Goal: Task Accomplishment & Management: Complete application form

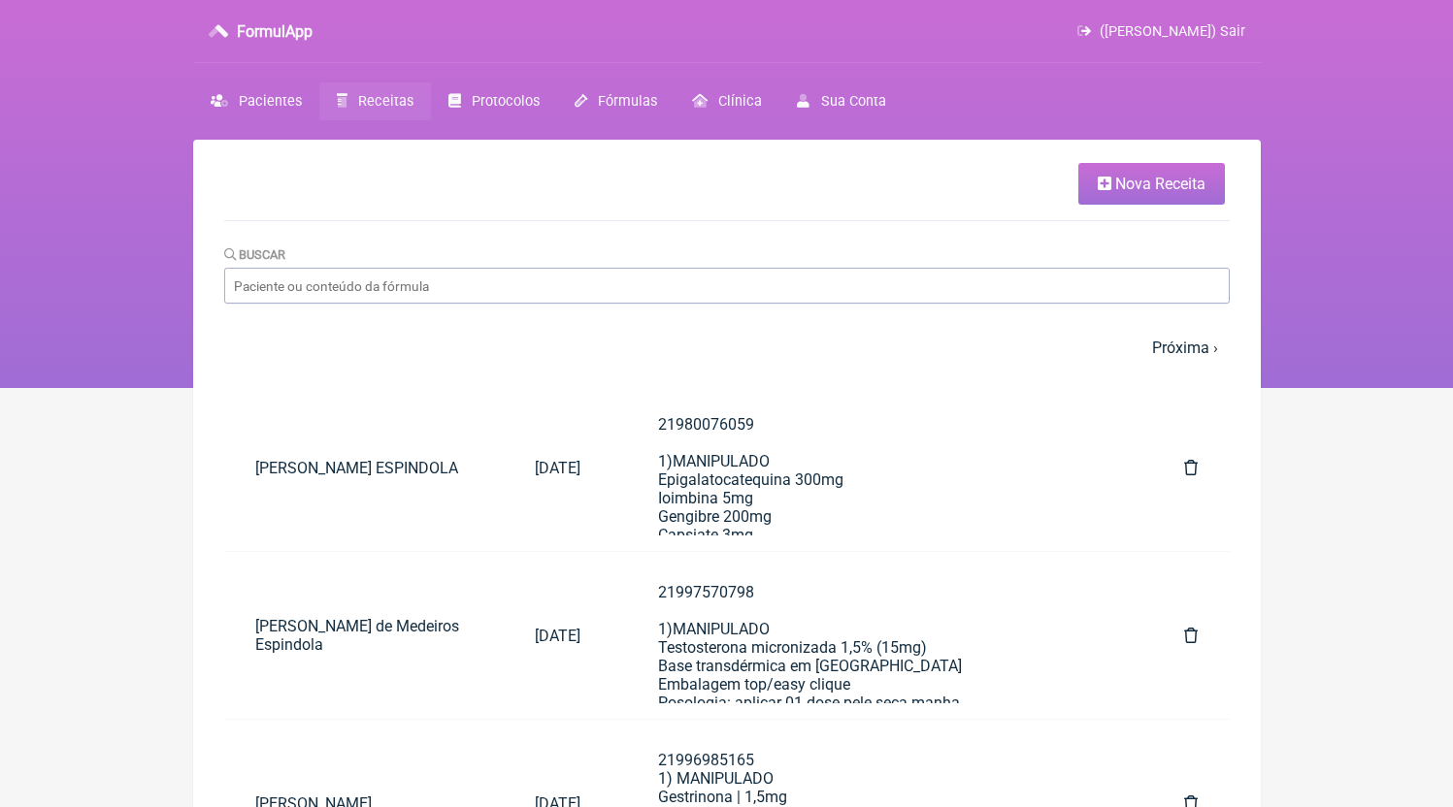
click at [1132, 194] on link "Nova Receita" at bounding box center [1151, 184] width 147 height 42
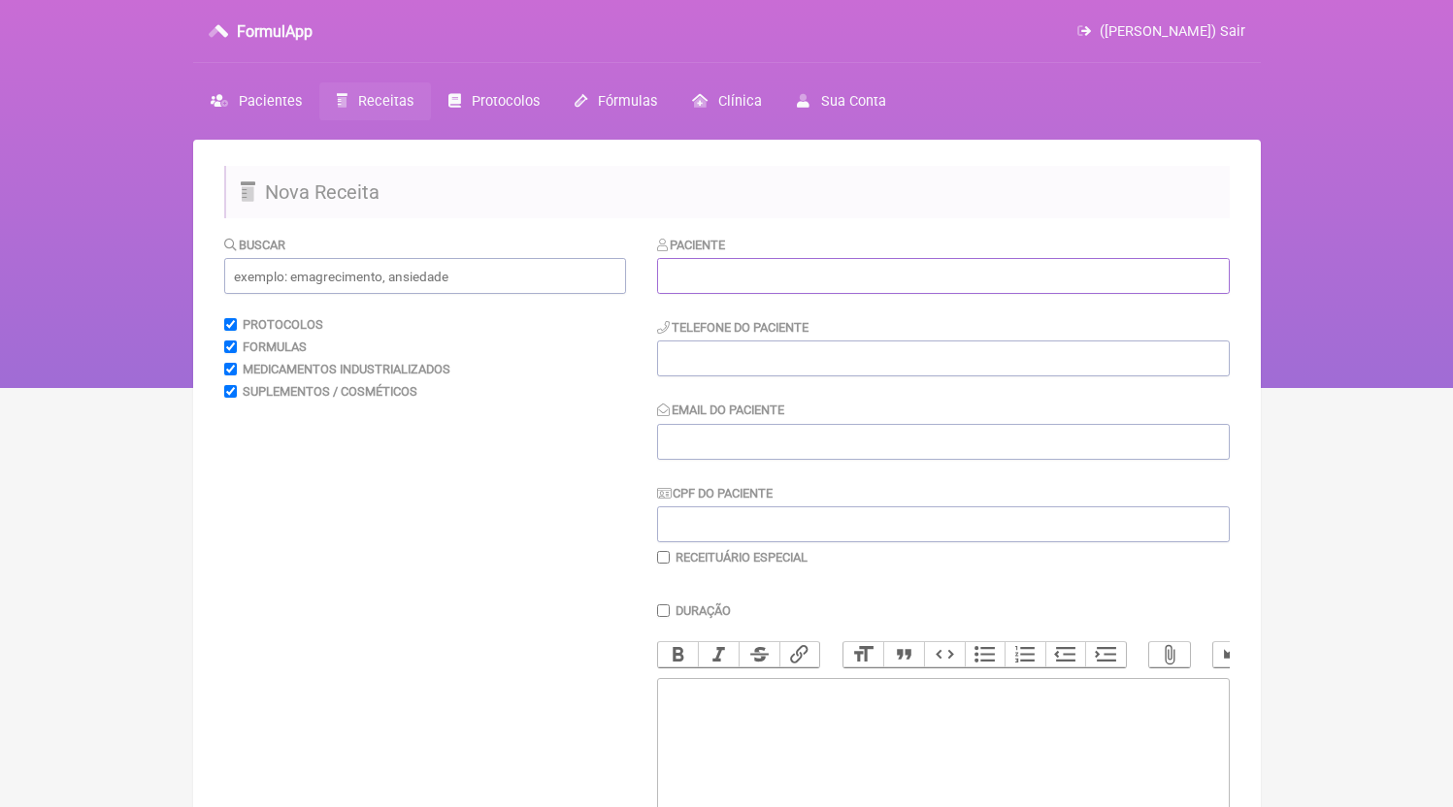
click at [809, 266] on input "text" at bounding box center [943, 276] width 573 height 36
paste input "[PERSON_NAME]"
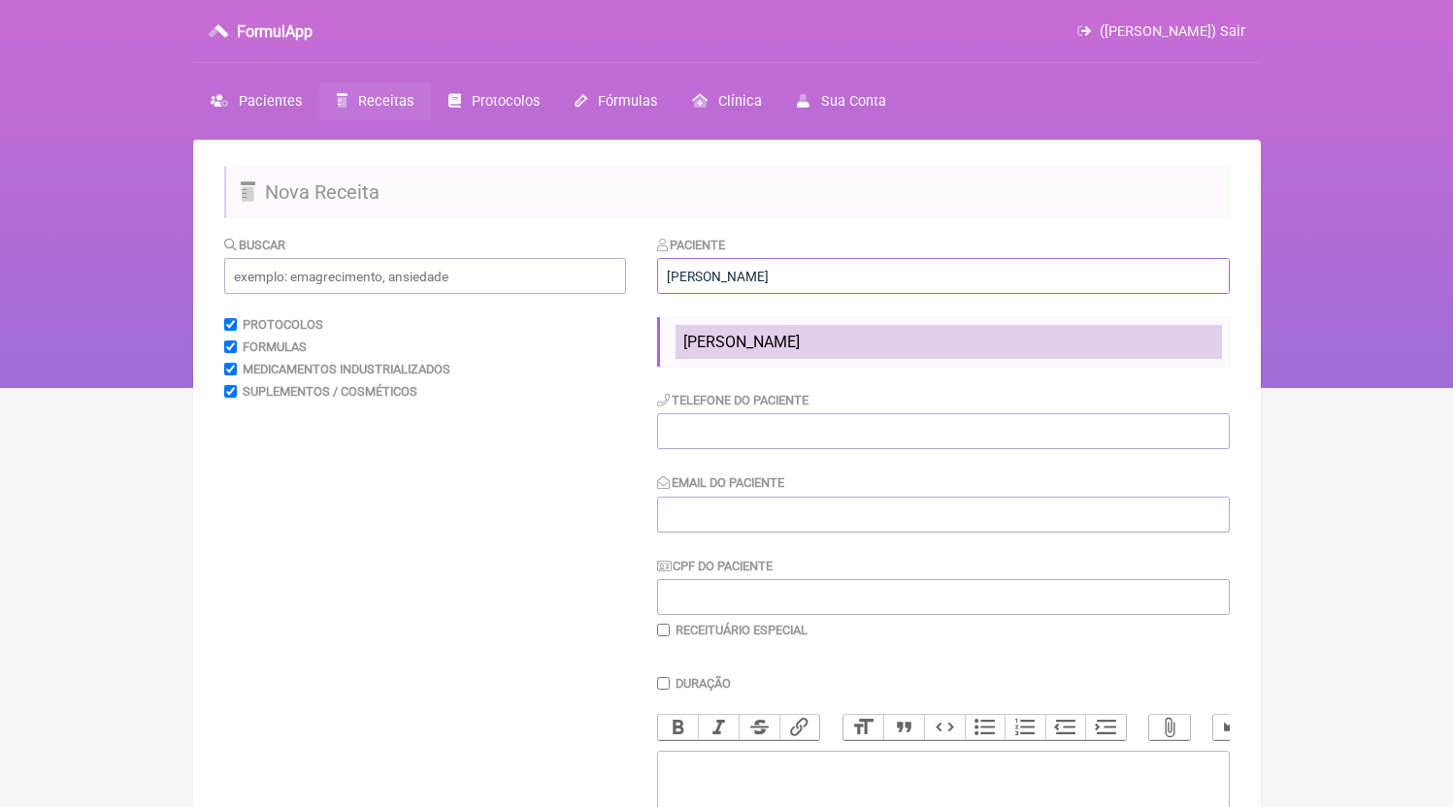
type input "[PERSON_NAME]"
click at [946, 339] on li "[PERSON_NAME]" at bounding box center [948, 342] width 546 height 34
type input "21996331845"
type input "[EMAIL_ADDRESS][DOMAIN_NAME]"
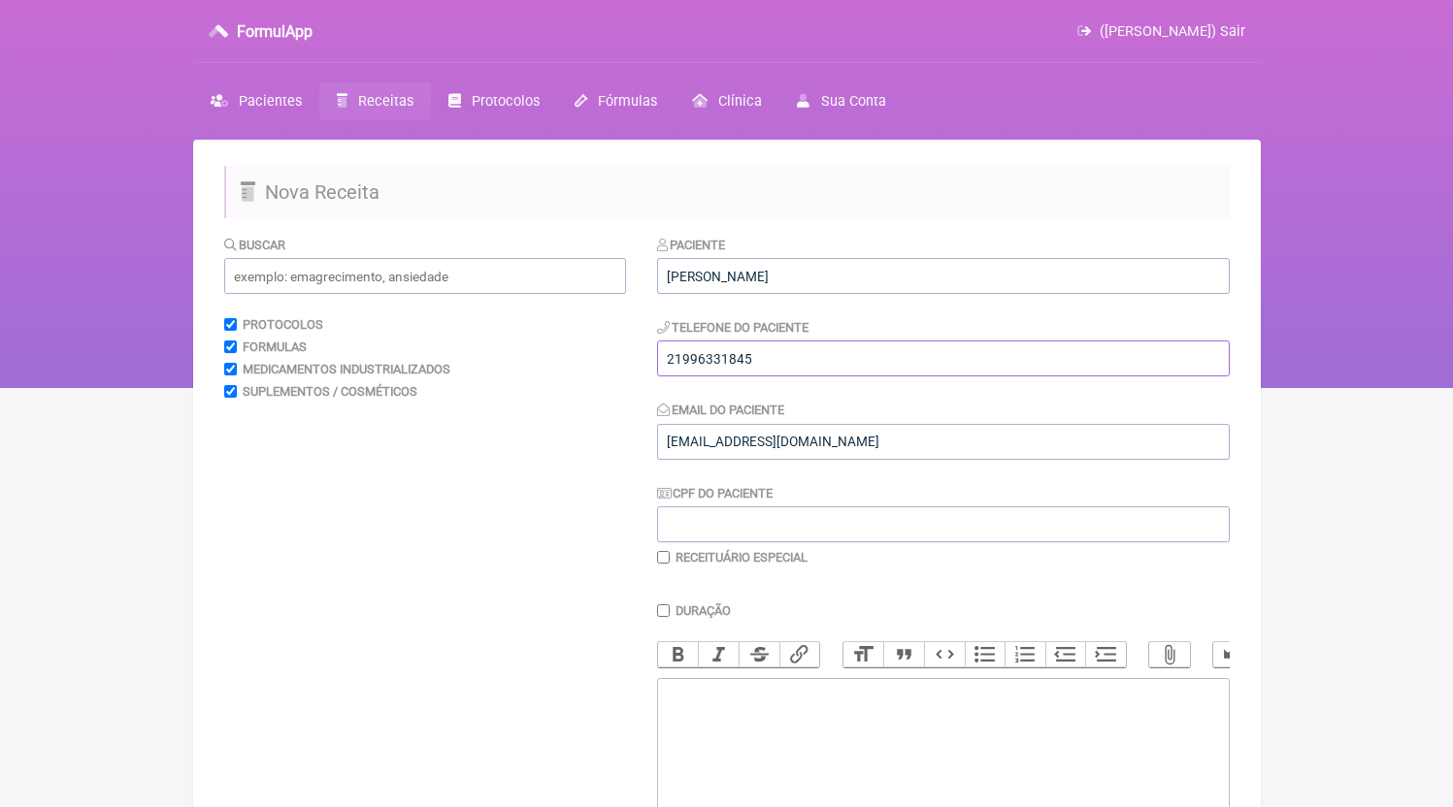
click at [887, 372] on input "21996331845" at bounding box center [943, 359] width 573 height 36
click at [921, 782] on trix-editor at bounding box center [943, 794] width 573 height 233
paste trix-editor "<div>21996331845</div>"
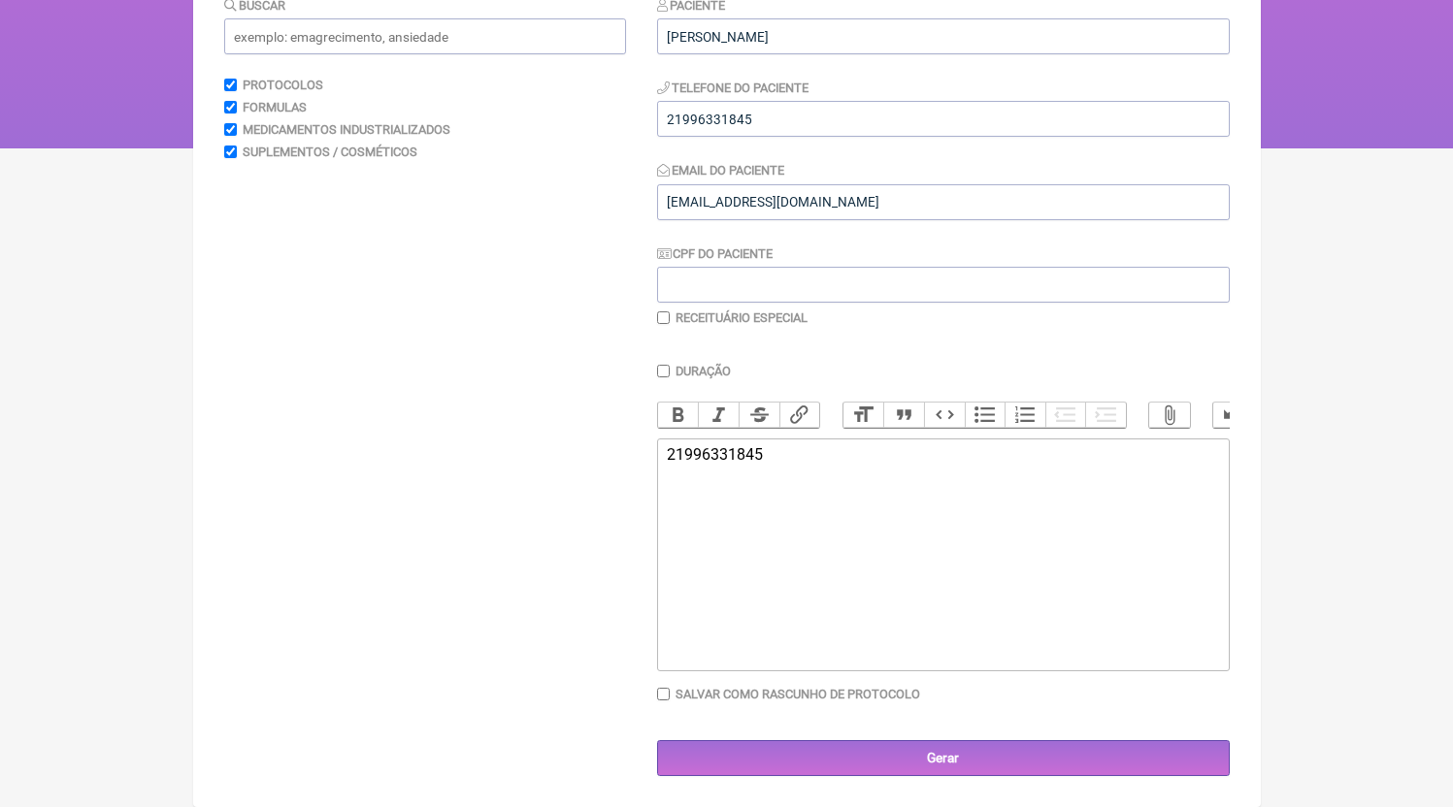
paste trix-editor "<div>21996331845<br><br>1)MANIPULADO<br>Oxandrolona 1,5mg<br>HMB 180mg<br>Posol…"
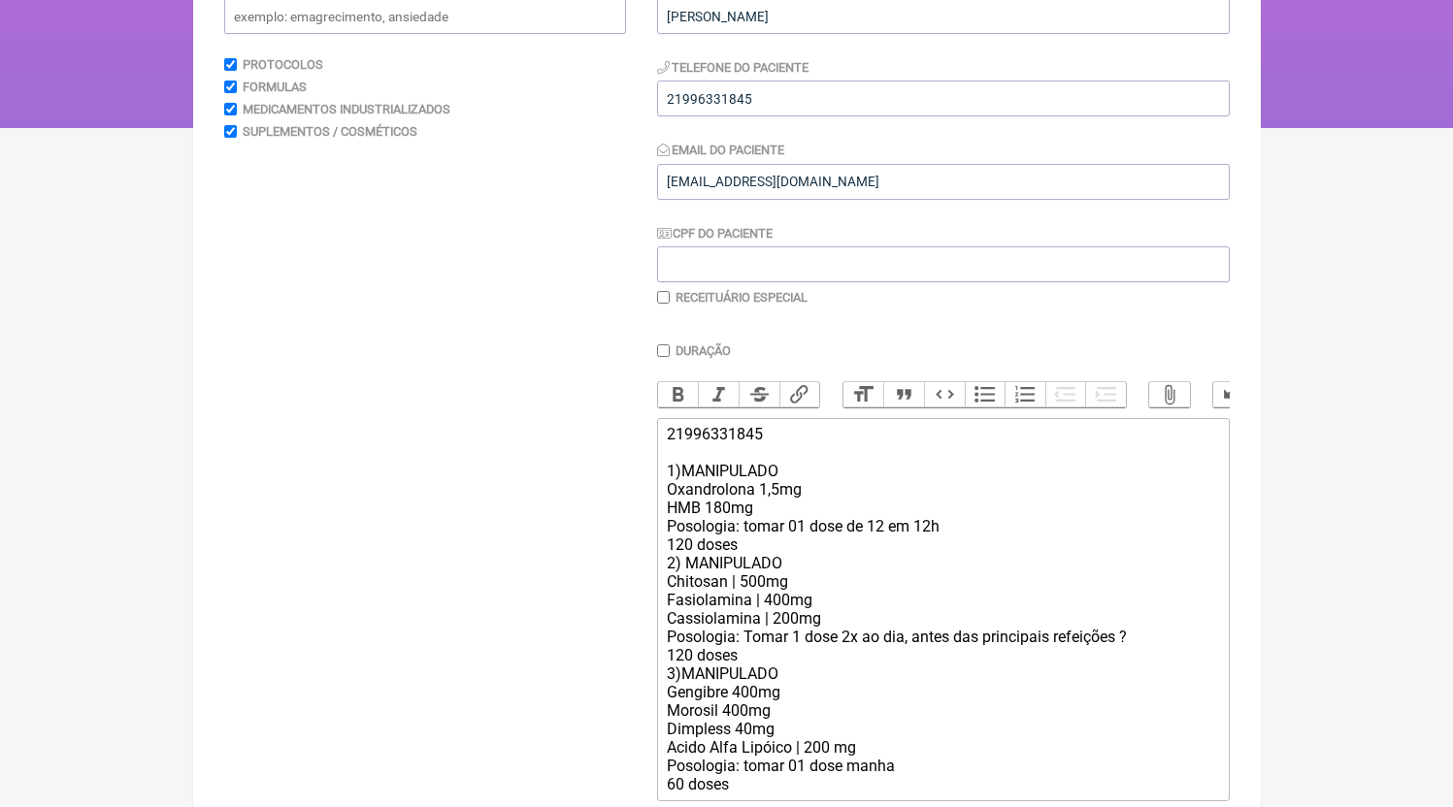
click at [774, 566] on div "21996331845 1)MANIPULADO Oxandrolona 1,5mg HMB 180mg Posologia: tomar 01 dose d…" at bounding box center [942, 609] width 551 height 369
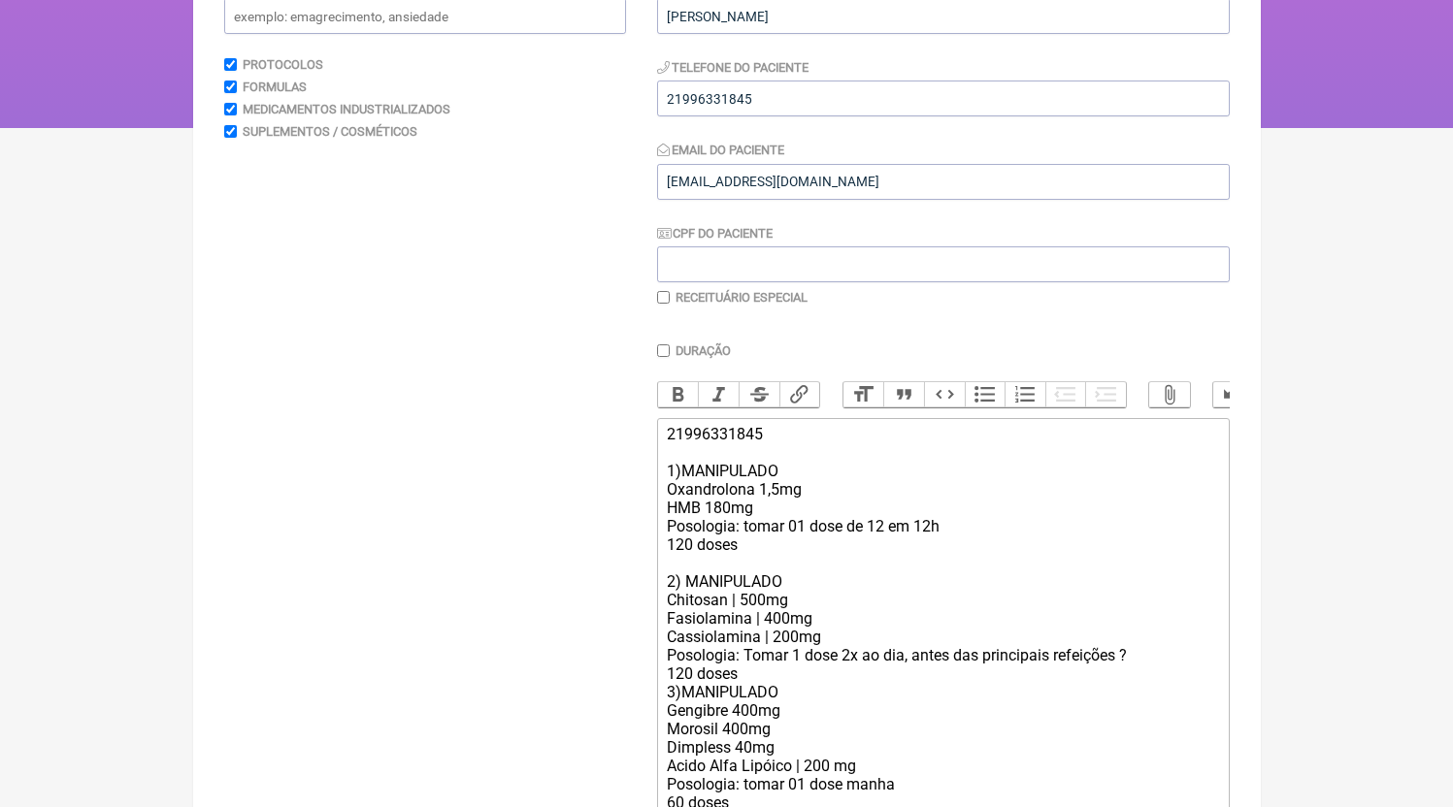
scroll to position [363, 0]
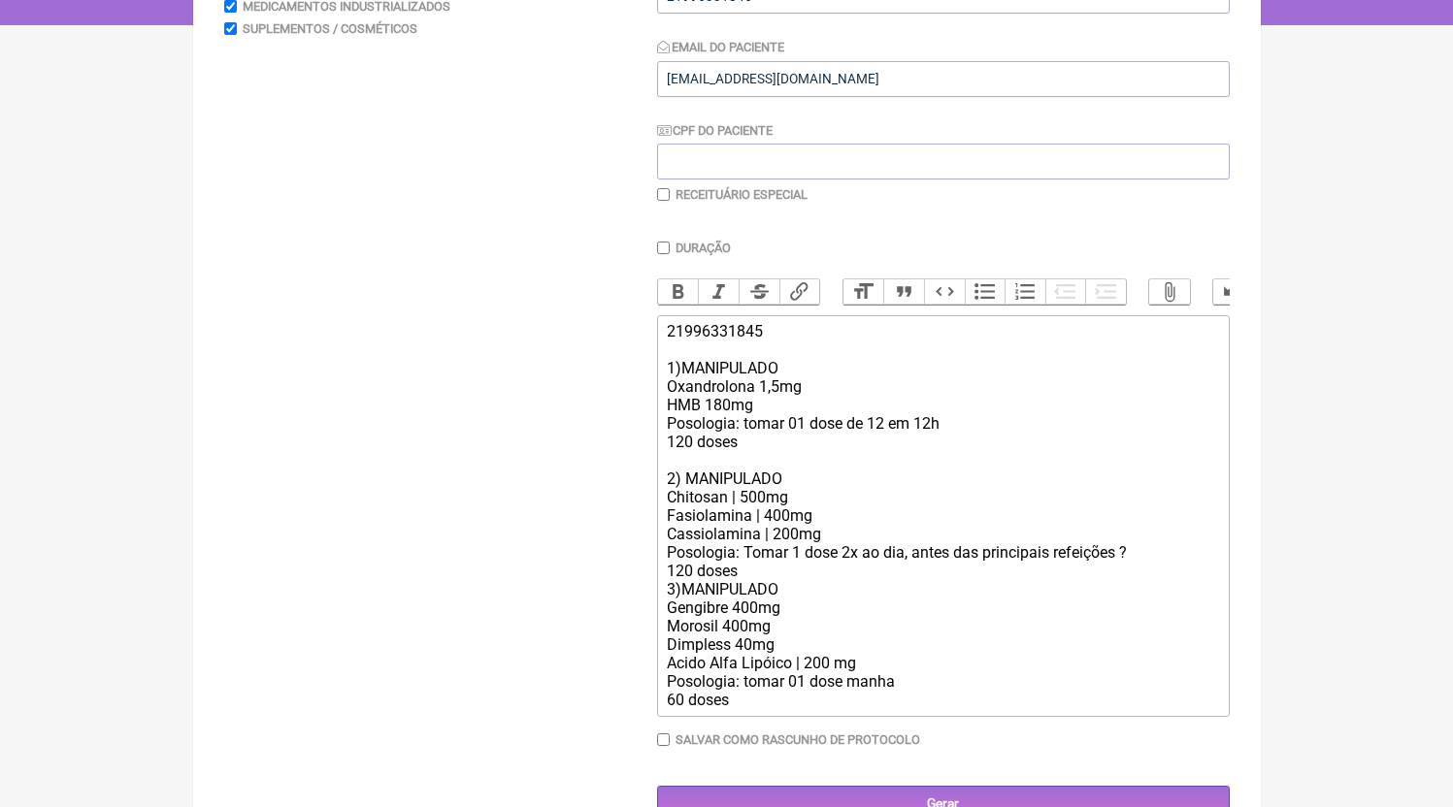
click at [752, 588] on div "21996331845 1)MANIPULADO Oxandrolona 1,5mg HMB 180mg Posologia: tomar 01 dose d…" at bounding box center [942, 515] width 551 height 387
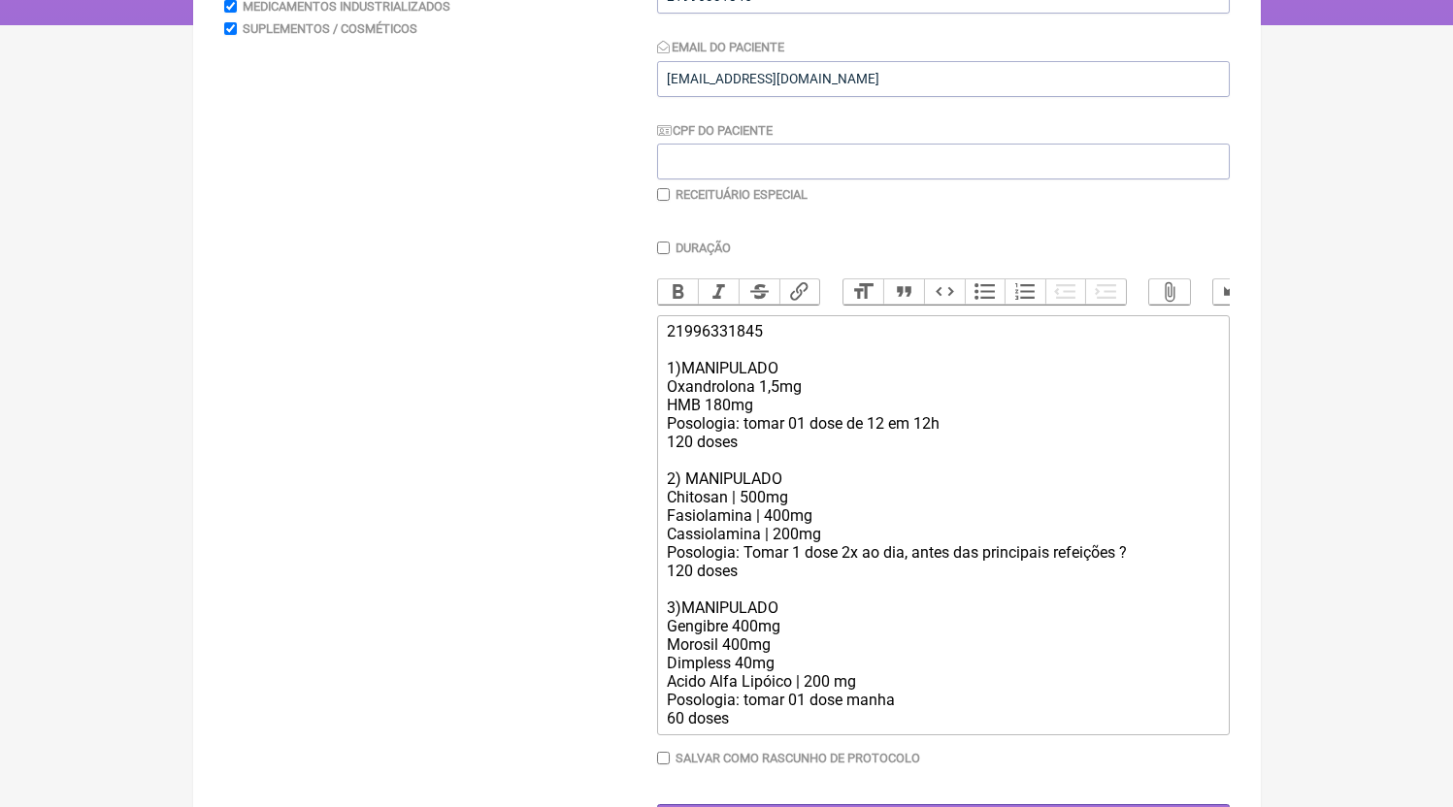
click at [1161, 578] on div "21996331845 1)MANIPULADO Oxandrolona 1,5mg HMB 180mg Posologia: tomar 01 dose d…" at bounding box center [942, 525] width 551 height 406
click at [783, 736] on trix-editor "21996331845 1)MANIPULADO Oxandrolona 1,5mg HMB 180mg Posologia: tomar 01 dose d…" at bounding box center [943, 525] width 573 height 420
type trix-editor "<div>21996331845<br><br>1)MANIPULADO<br>Oxandrolona 1,5mg<br>HMB 180mg<br>Posol…"
click at [836, 554] on div "21996331845 1)MANIPULADO Oxandrolona 1,5mg HMB 180mg Posologia: tomar 01 dose d…" at bounding box center [942, 543] width 551 height 443
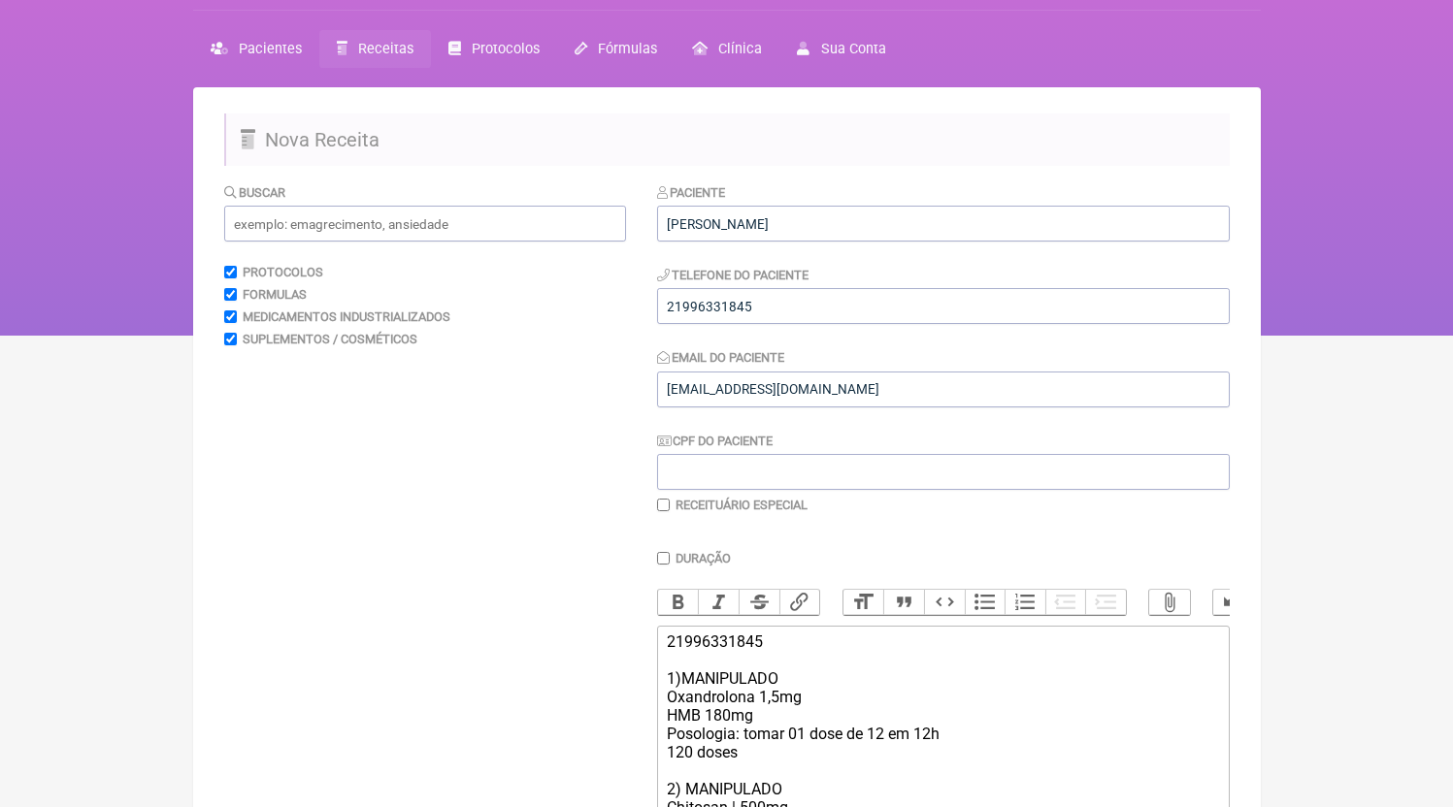
scroll to position [0, 0]
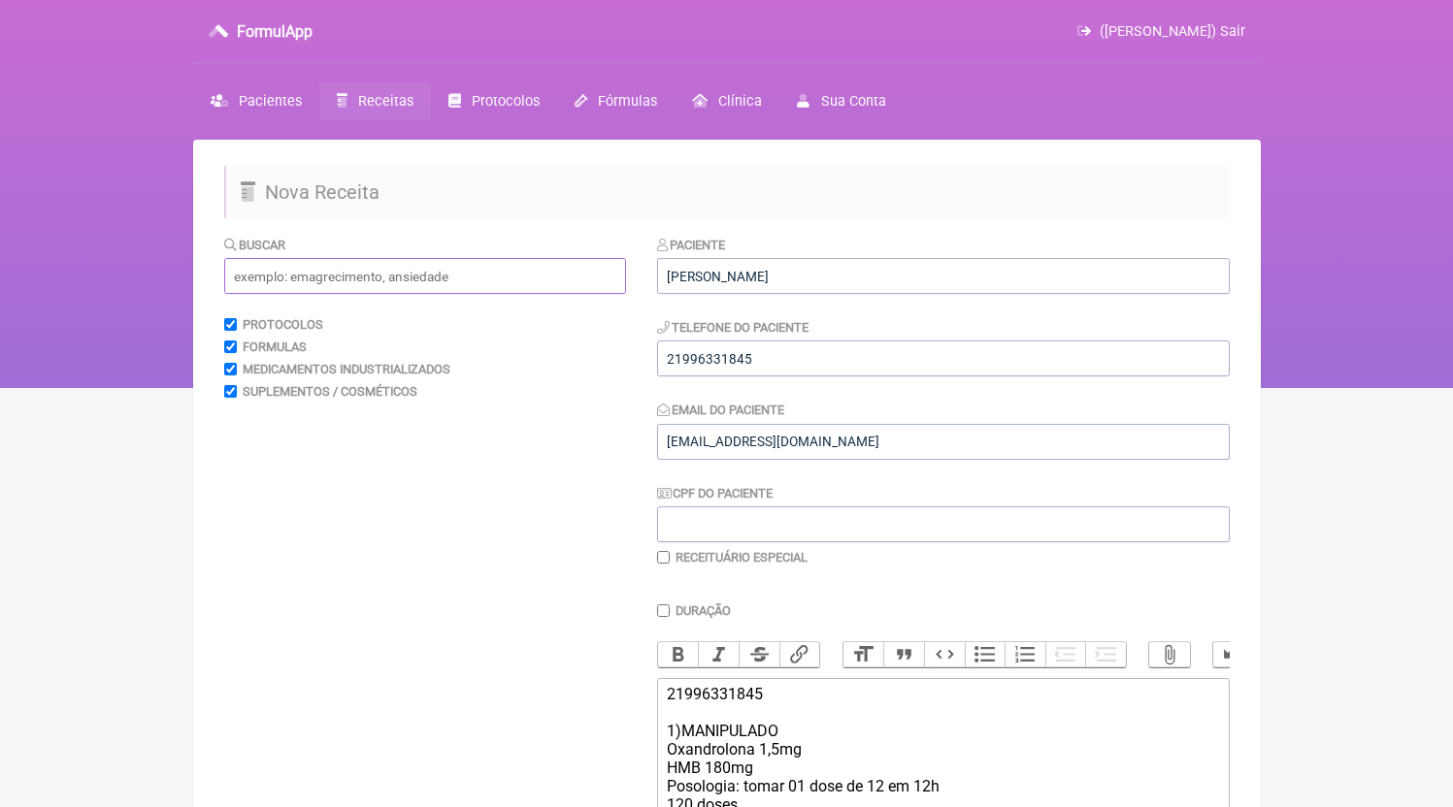
click at [372, 260] on input "text" at bounding box center [425, 276] width 402 height 36
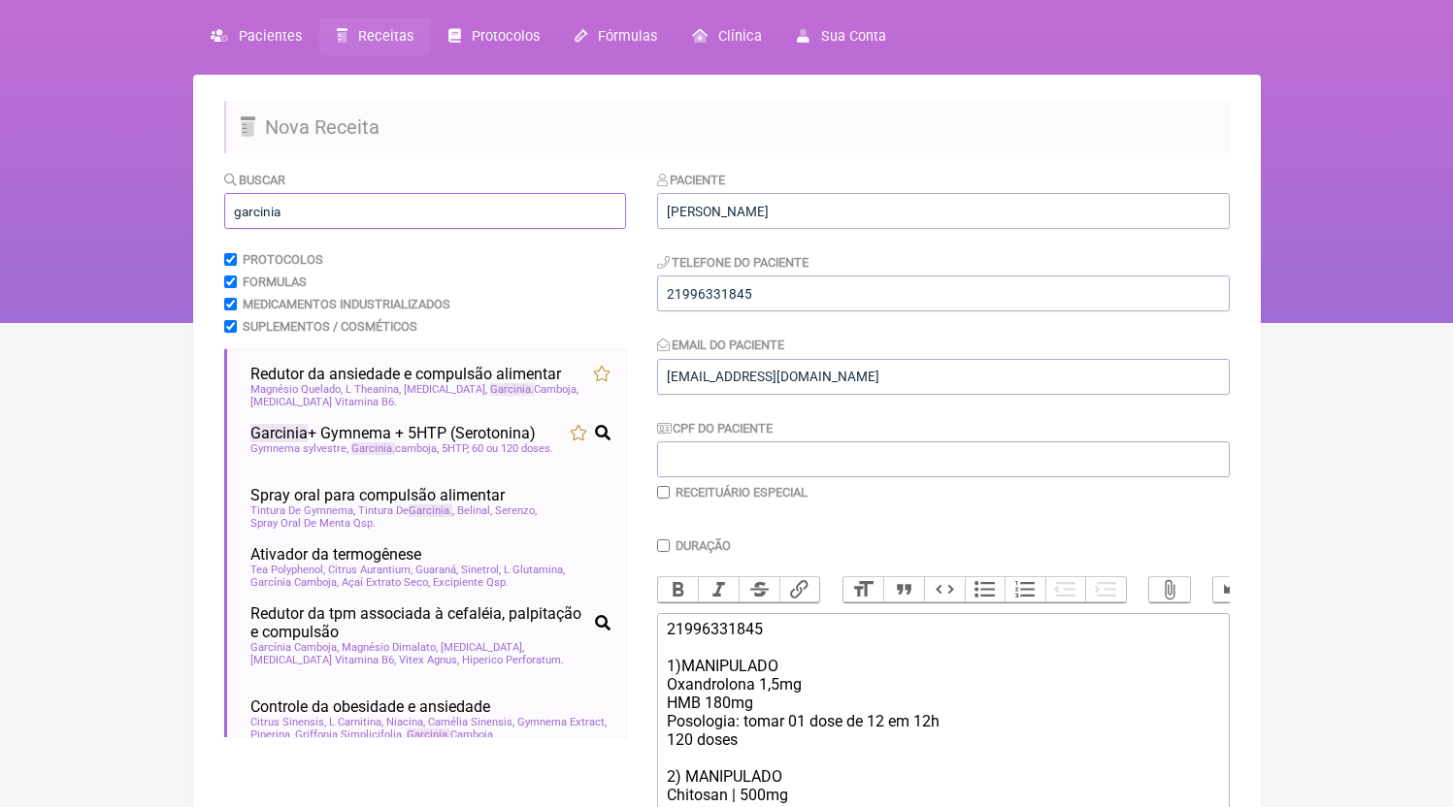
scroll to position [149, 0]
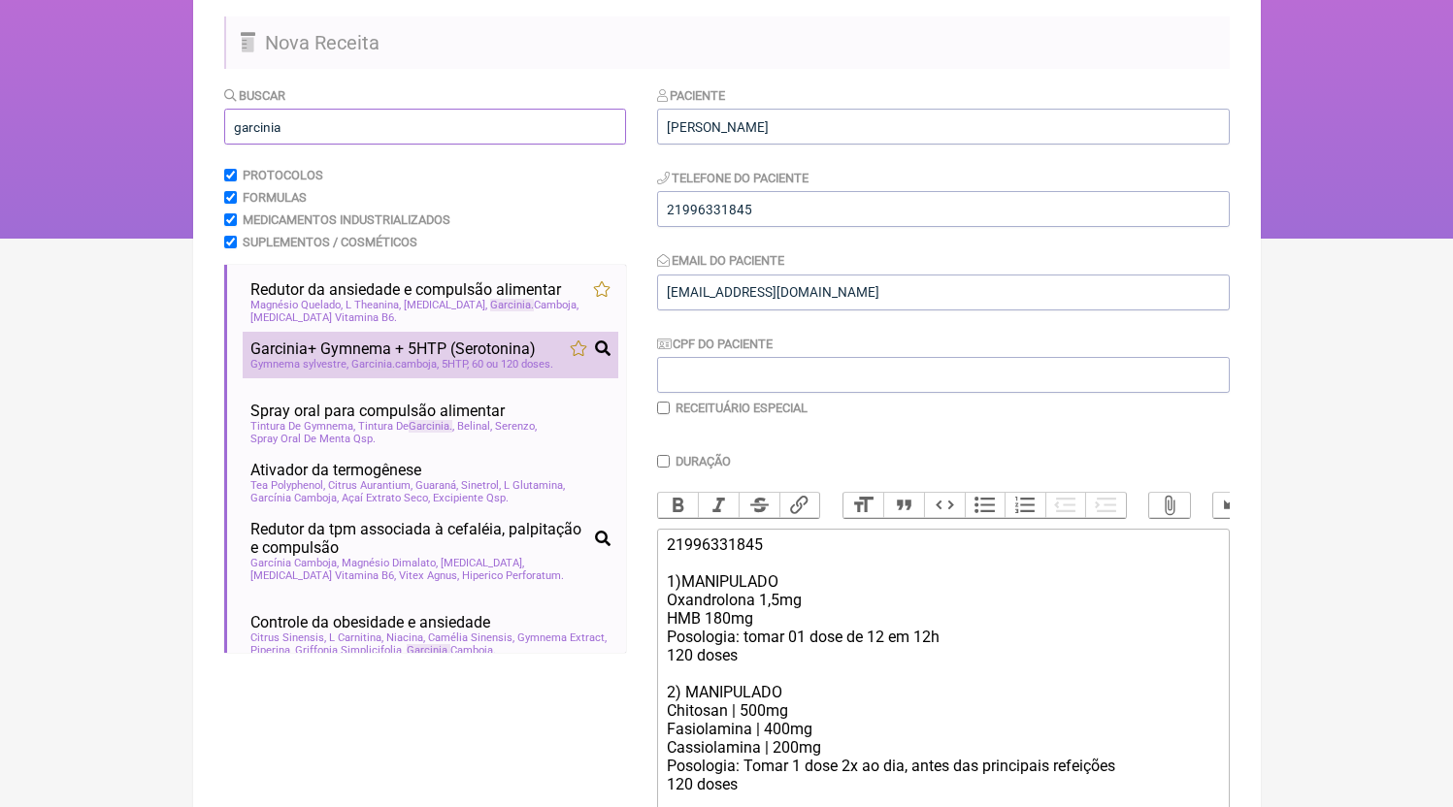
type input "garcinia"
click at [299, 370] on span "Gymnema sylvestre" at bounding box center [299, 364] width 98 height 13
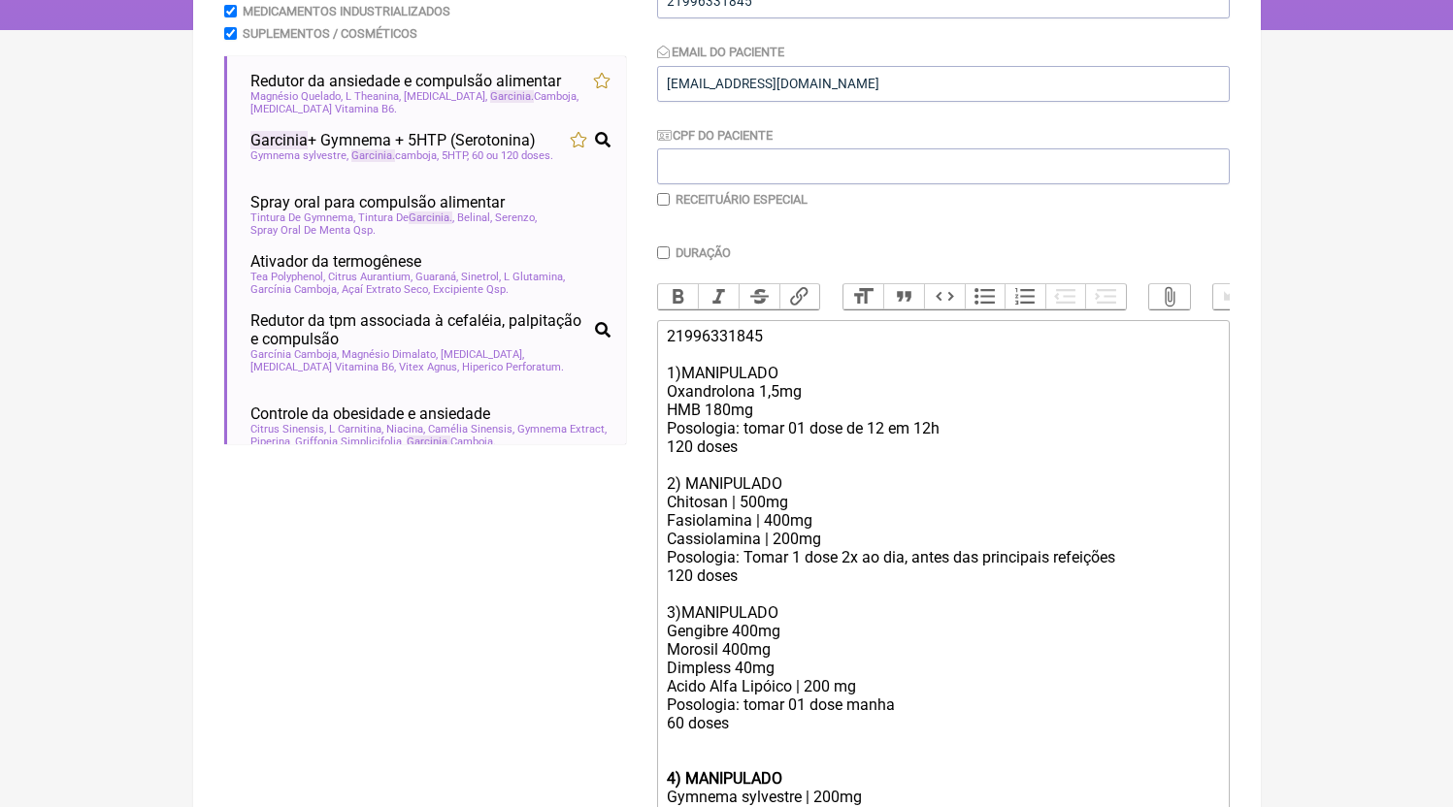
scroll to position [613, 0]
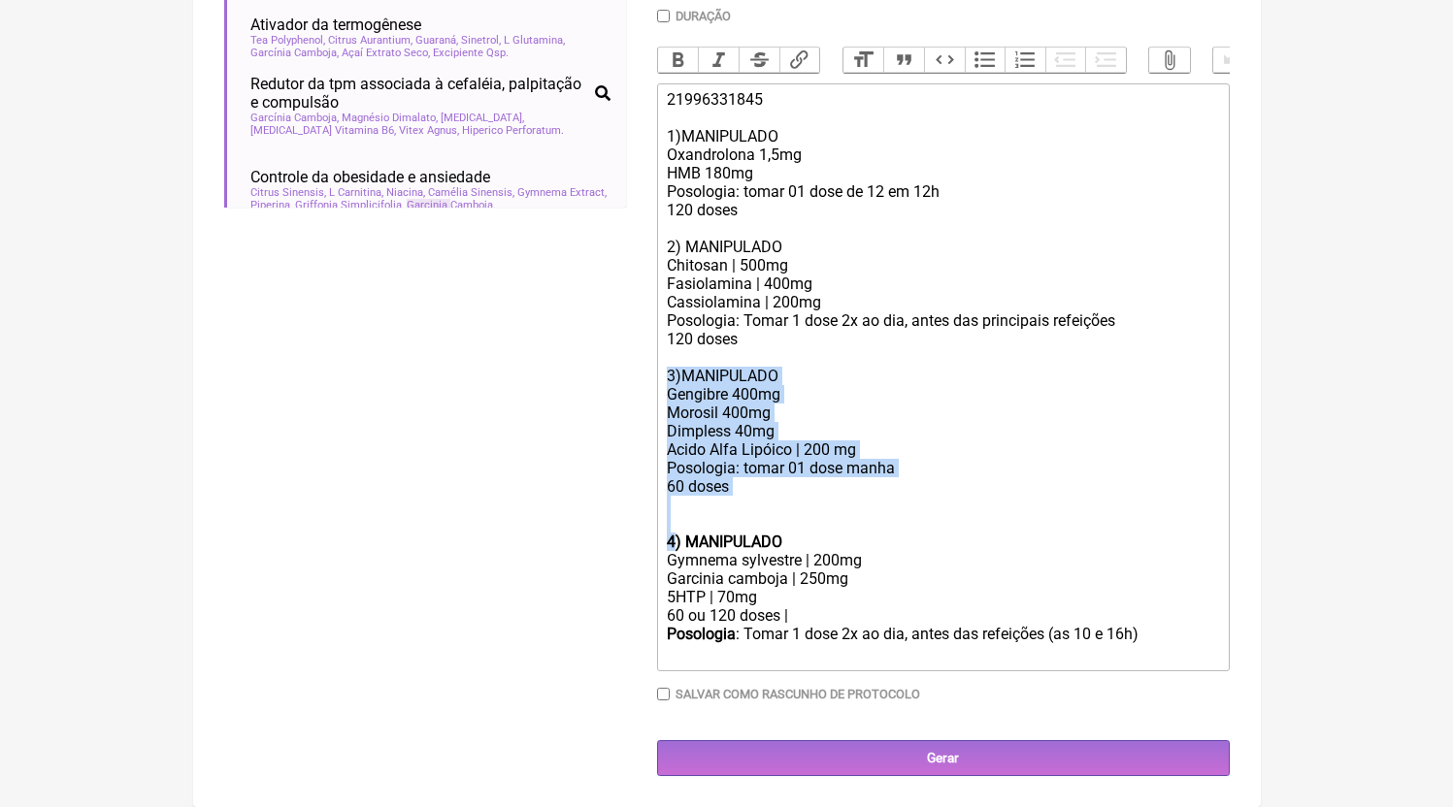
drag, startPoint x: 675, startPoint y: 548, endPoint x: 647, endPoint y: 382, distance: 168.2
click at [647, 382] on form "Buscar garcinia Protocolos Formulas Medicamentos Industrializados Suplementos /…" at bounding box center [726, 208] width 1005 height 1136
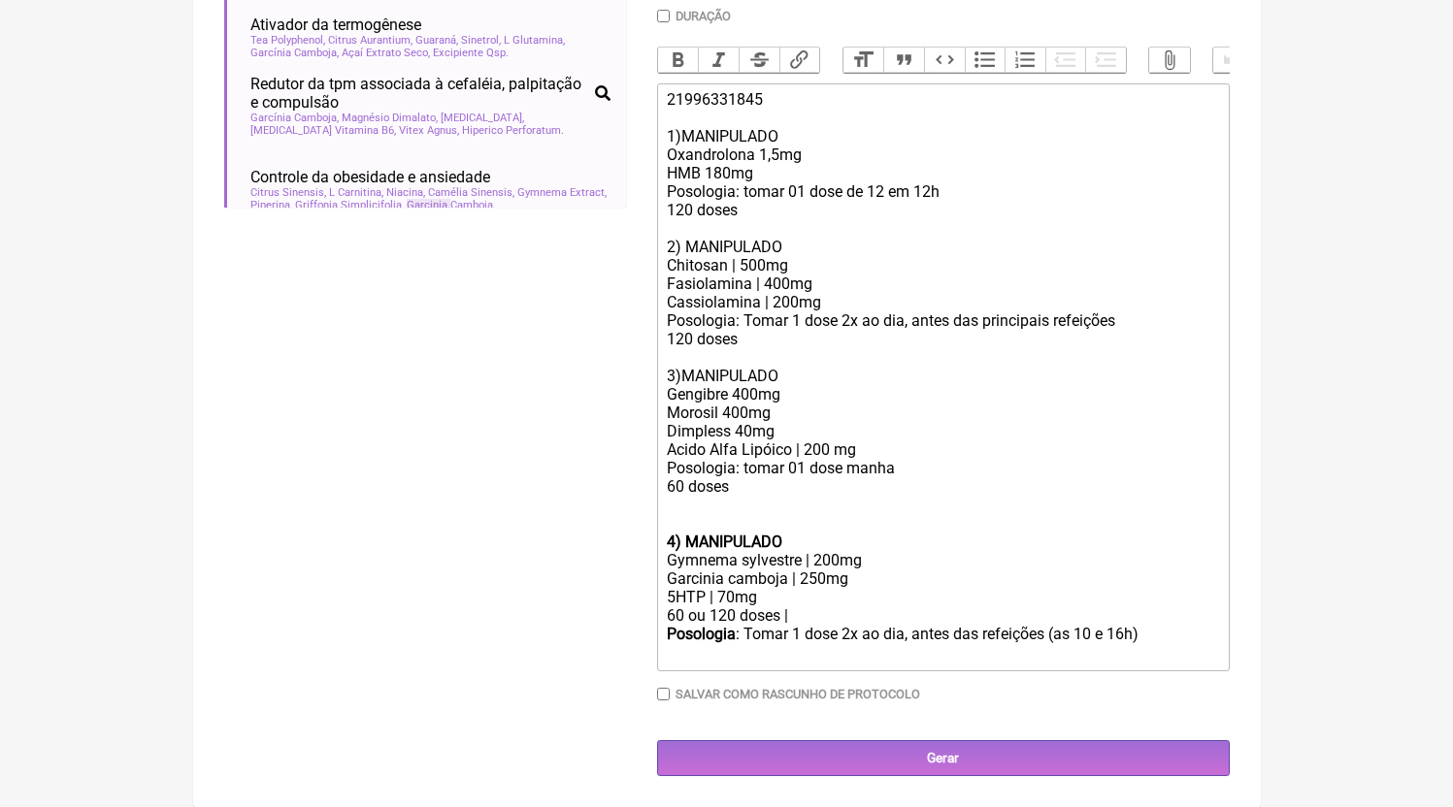
scroll to position [429, 0]
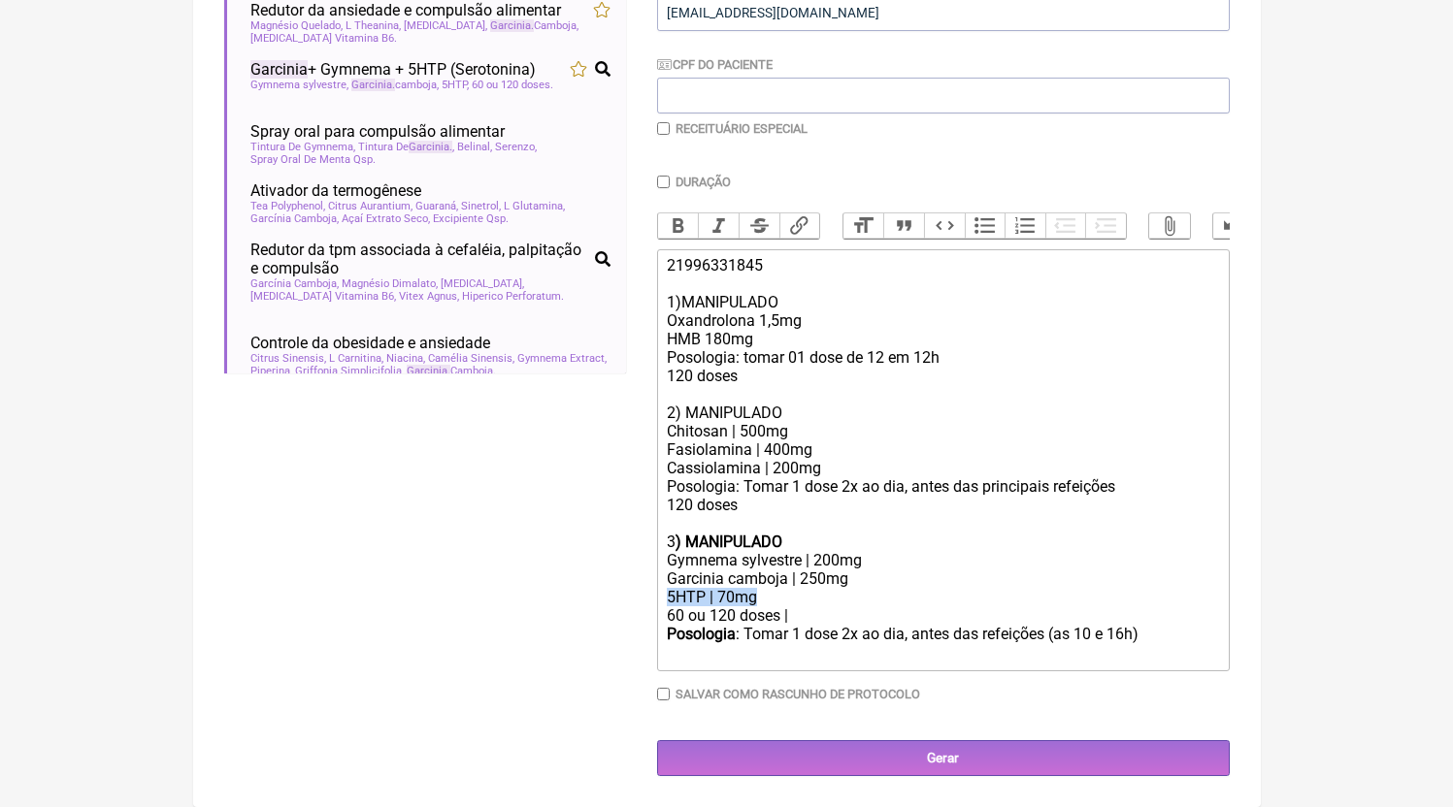
drag, startPoint x: 801, startPoint y: 619, endPoint x: 502, endPoint y: 615, distance: 298.9
click at [502, 615] on form "Buscar garcinia Protocolos Formulas Medicamentos Industrializados Suplementos /…" at bounding box center [726, 291] width 1005 height 971
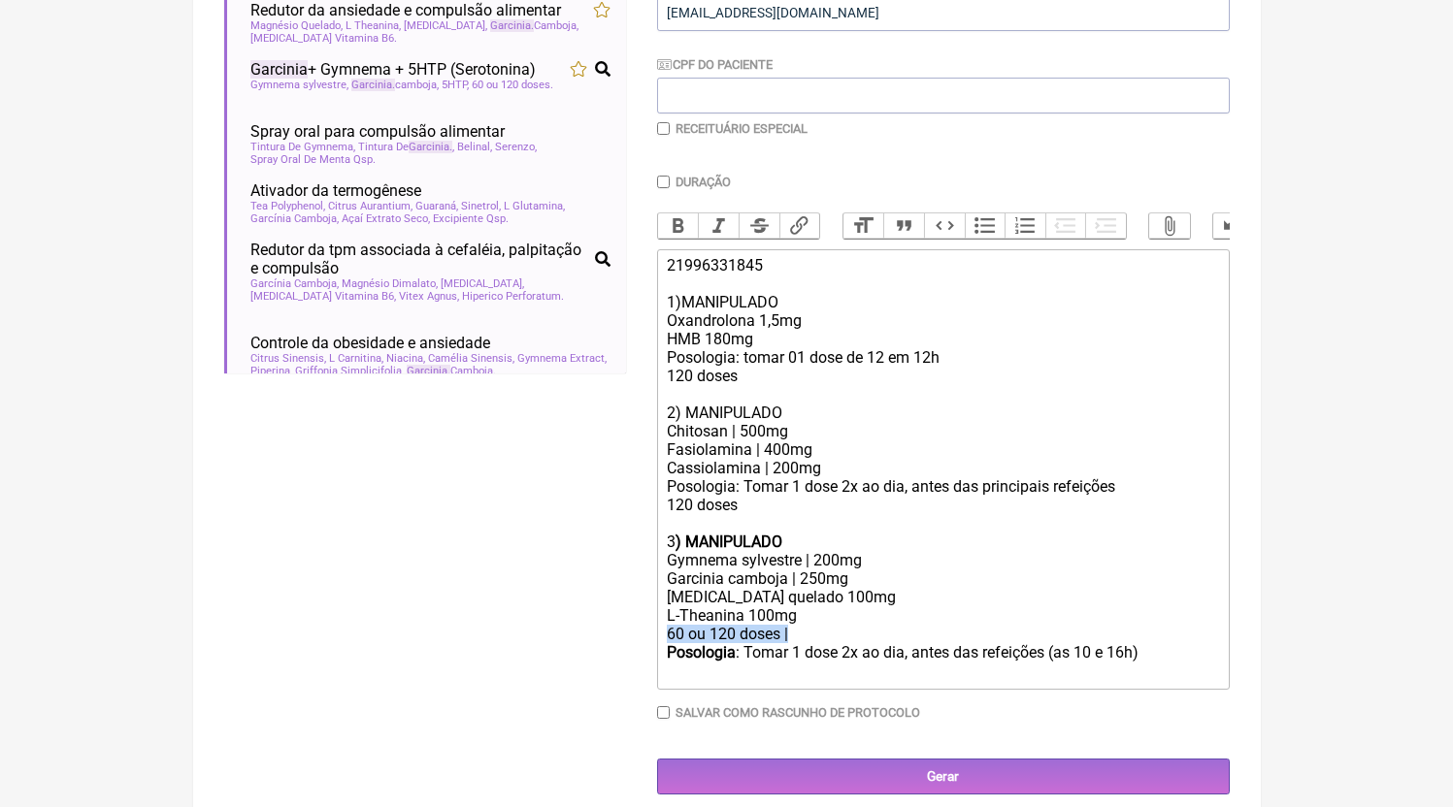
drag, startPoint x: 814, startPoint y: 663, endPoint x: 546, endPoint y: 646, distance: 268.4
click at [546, 646] on form "Buscar garcinia Protocolos Formulas Medicamentos Industrializados Suplementos /…" at bounding box center [726, 300] width 1005 height 989
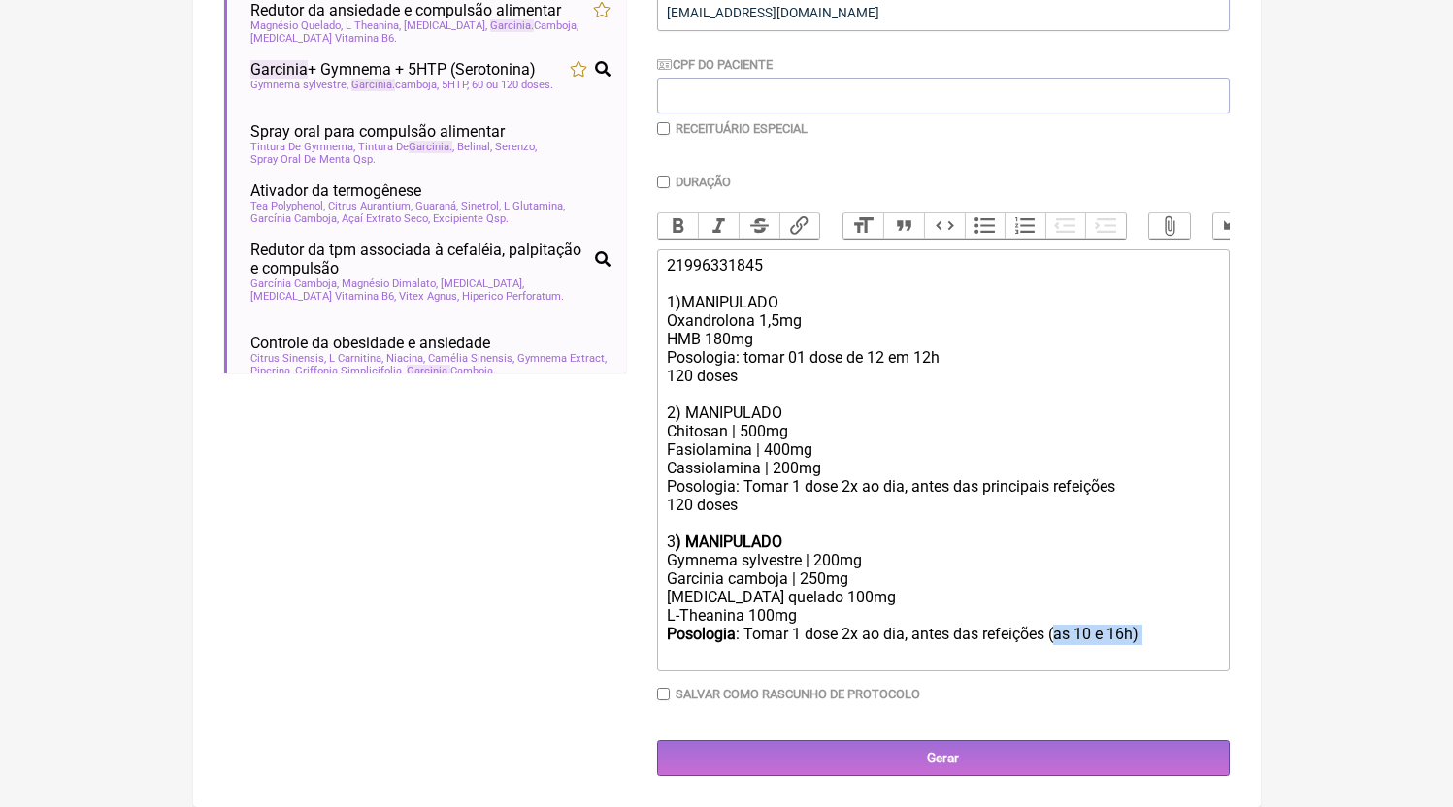
drag, startPoint x: 1066, startPoint y: 653, endPoint x: 1200, endPoint y: 648, distance: 134.0
click at [1200, 648] on div "Posologia : Tomar 1 dose 2x ao dia, antes das refeições (as 10 e 16h) ㅤ" at bounding box center [942, 644] width 551 height 39
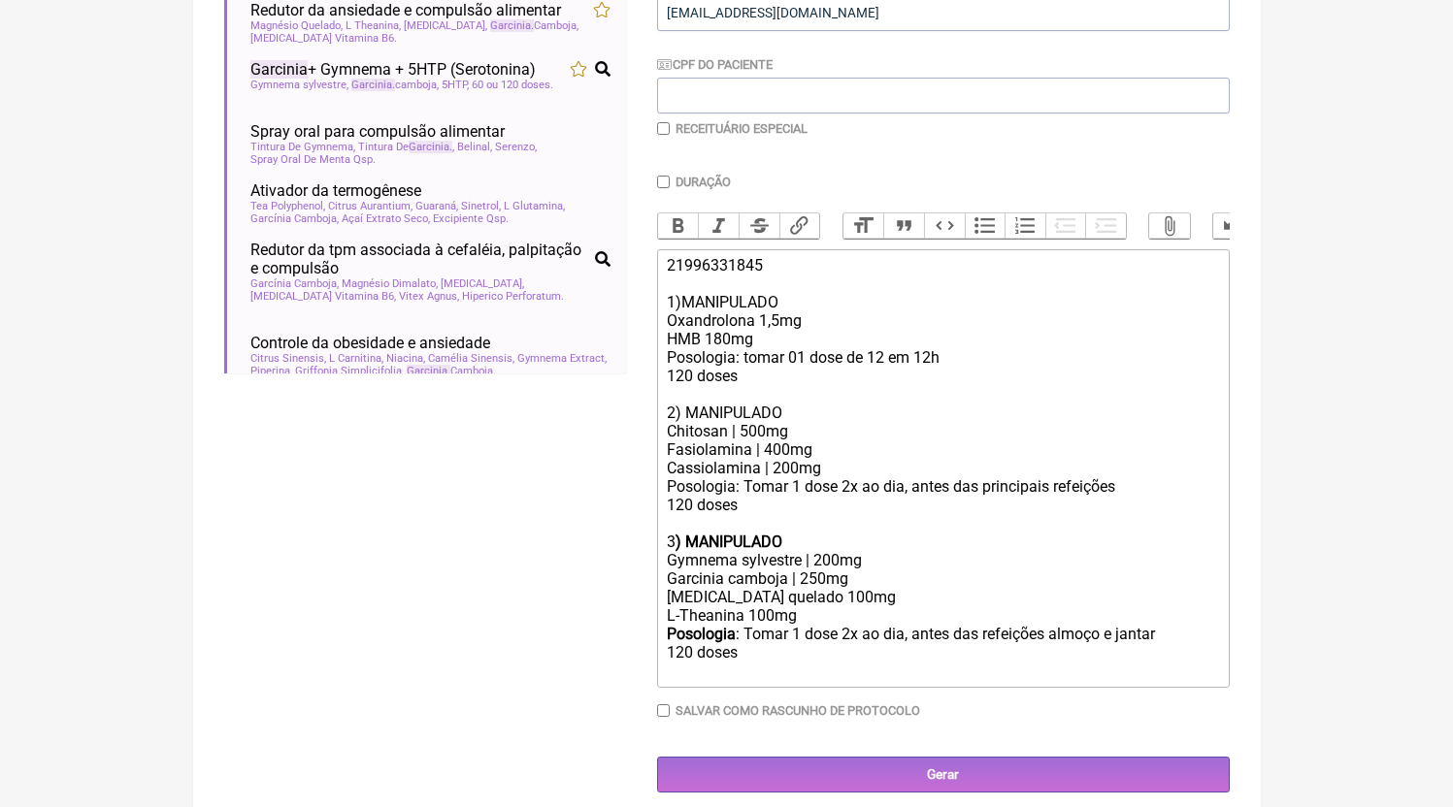
type trix-editor "<div>21996331845<br><br>1)MANIPULADO<br>Oxandrolona 1,5mg<br>HMB 180mg<br>Posol…"
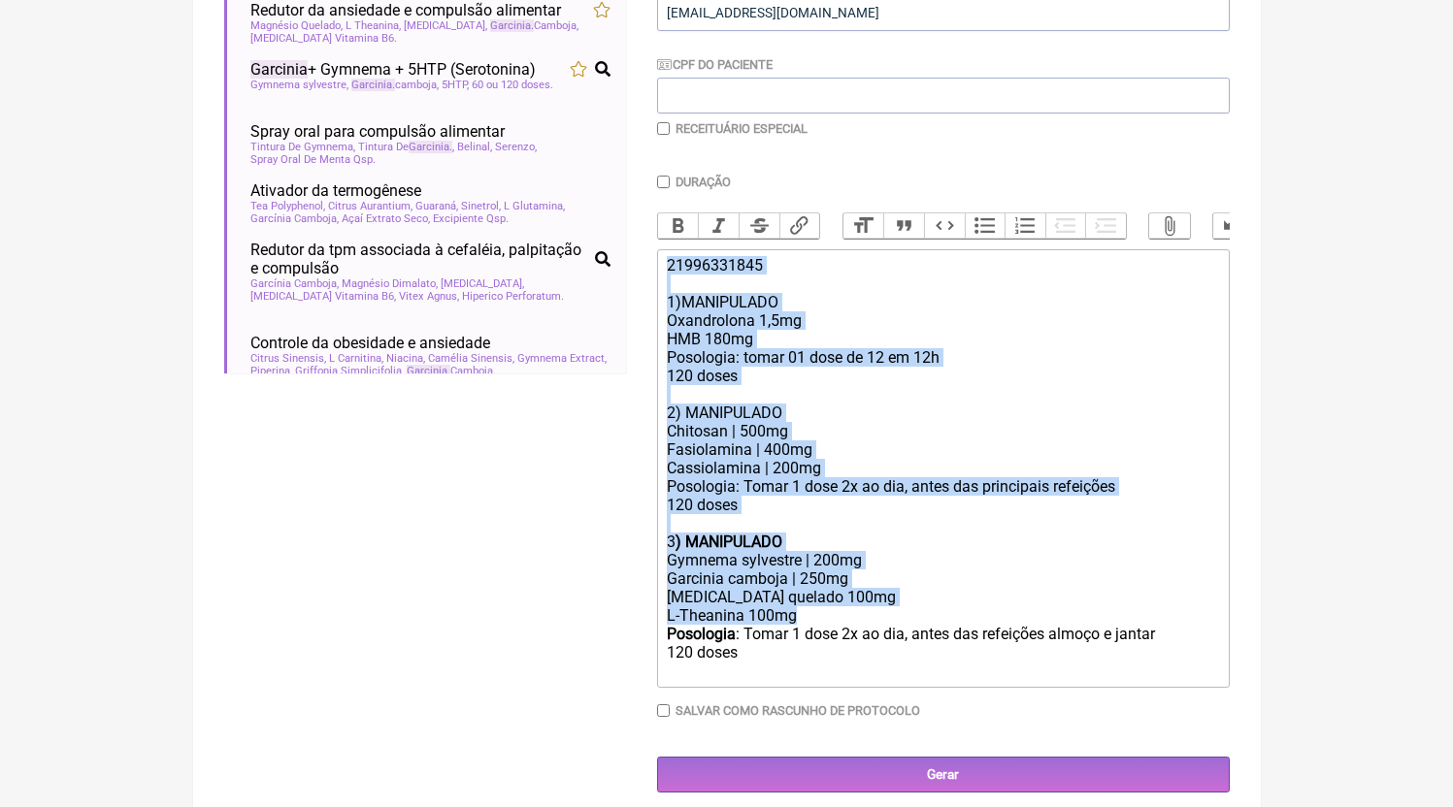
copy trix-editor "21996331845 1)MANIPULADO Oxandrolona 1,5mg HMB 180mg Posologia: tomar 01 dose d…"
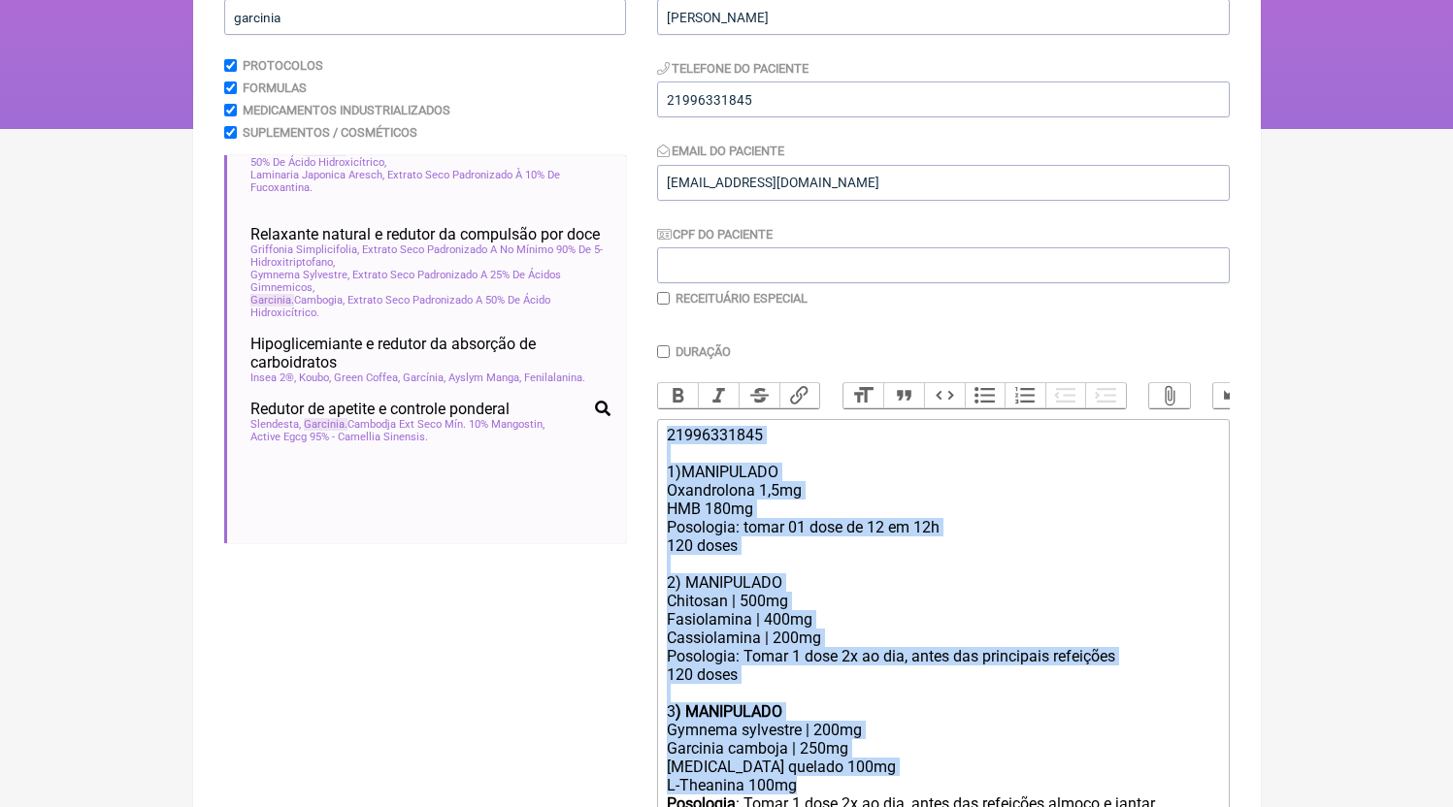
scroll to position [724, 0]
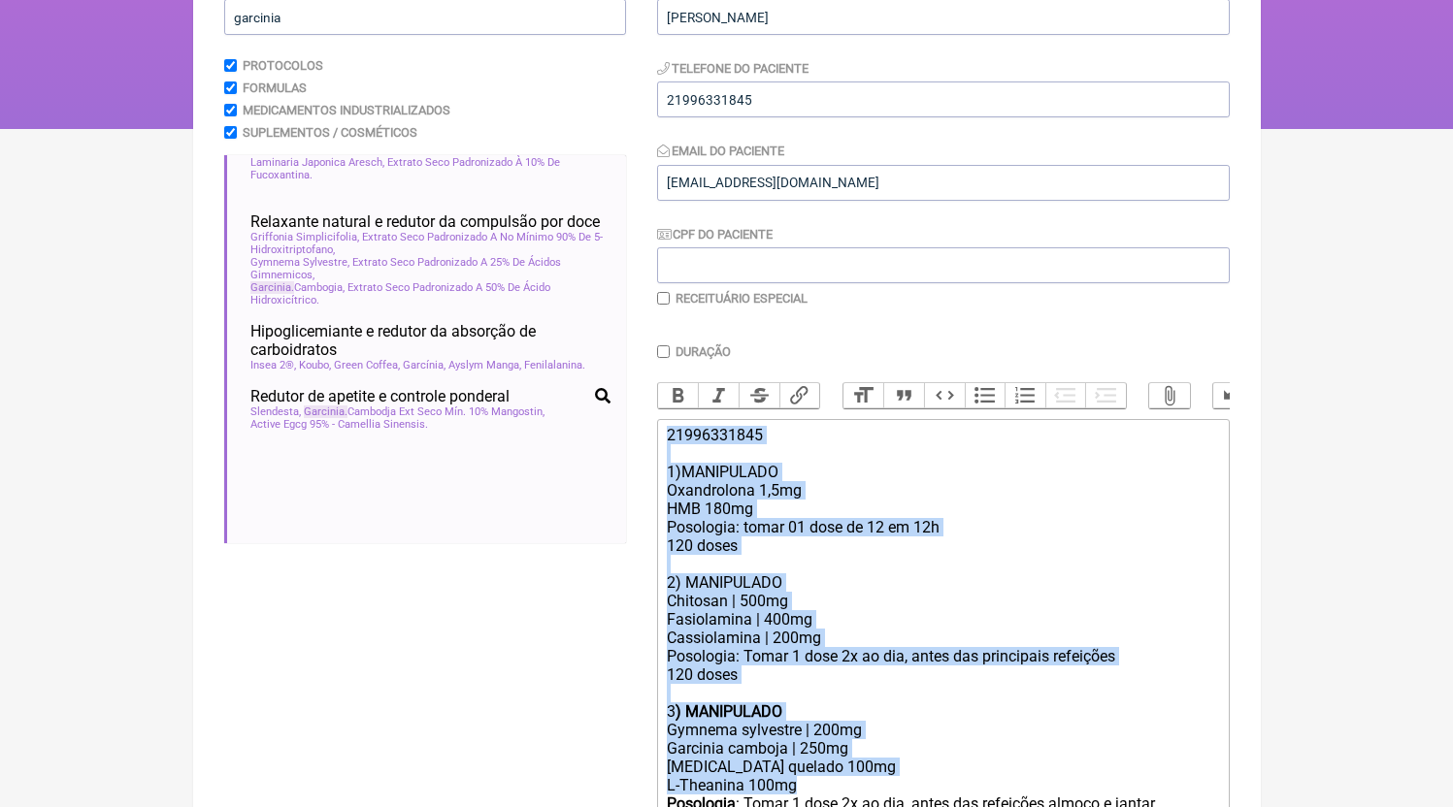
copy trix-editor "21996331845 1)MANIPULADO Oxandrolona 1,5mg HMB 180mg Posologia: tomar 01 dose d…"
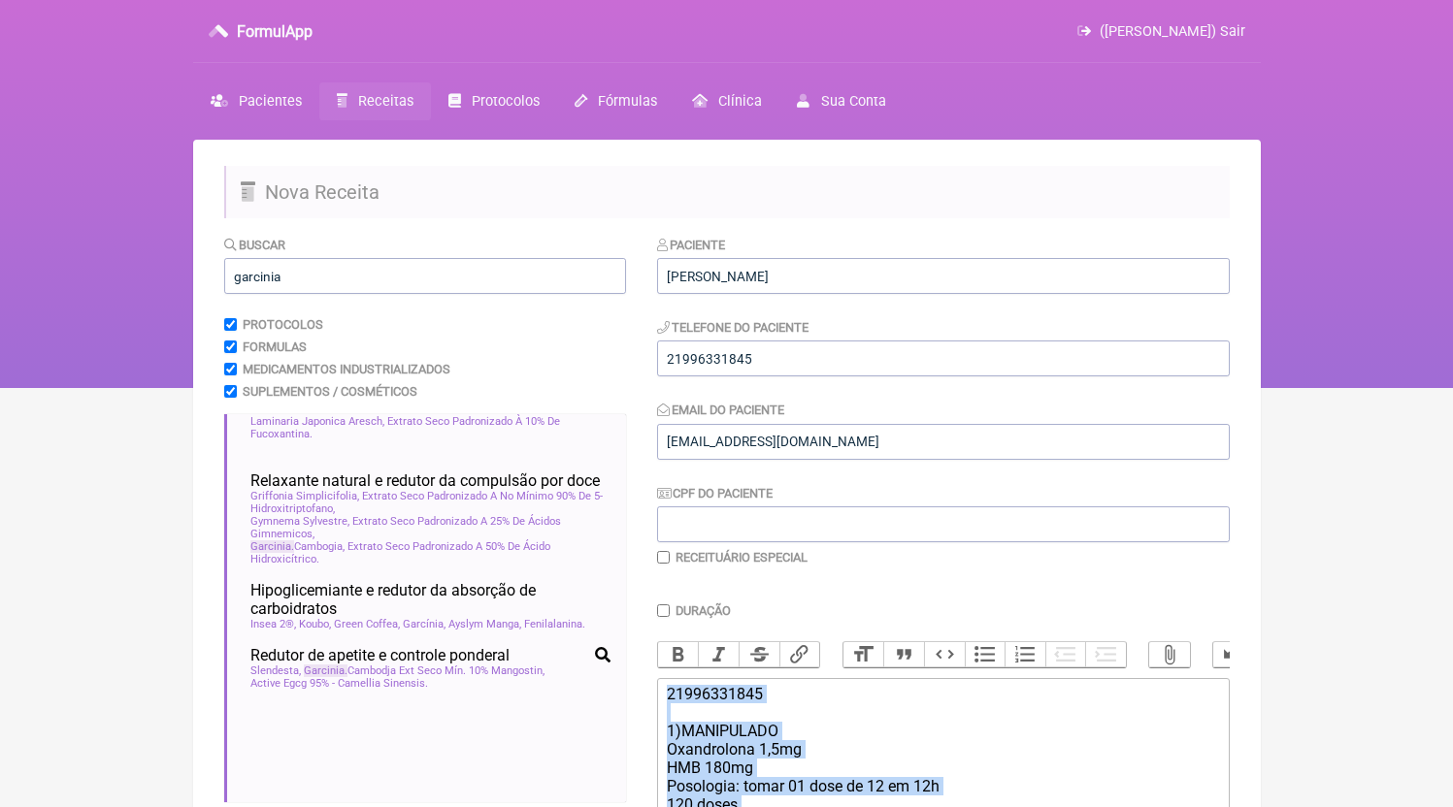
scroll to position [466, 0]
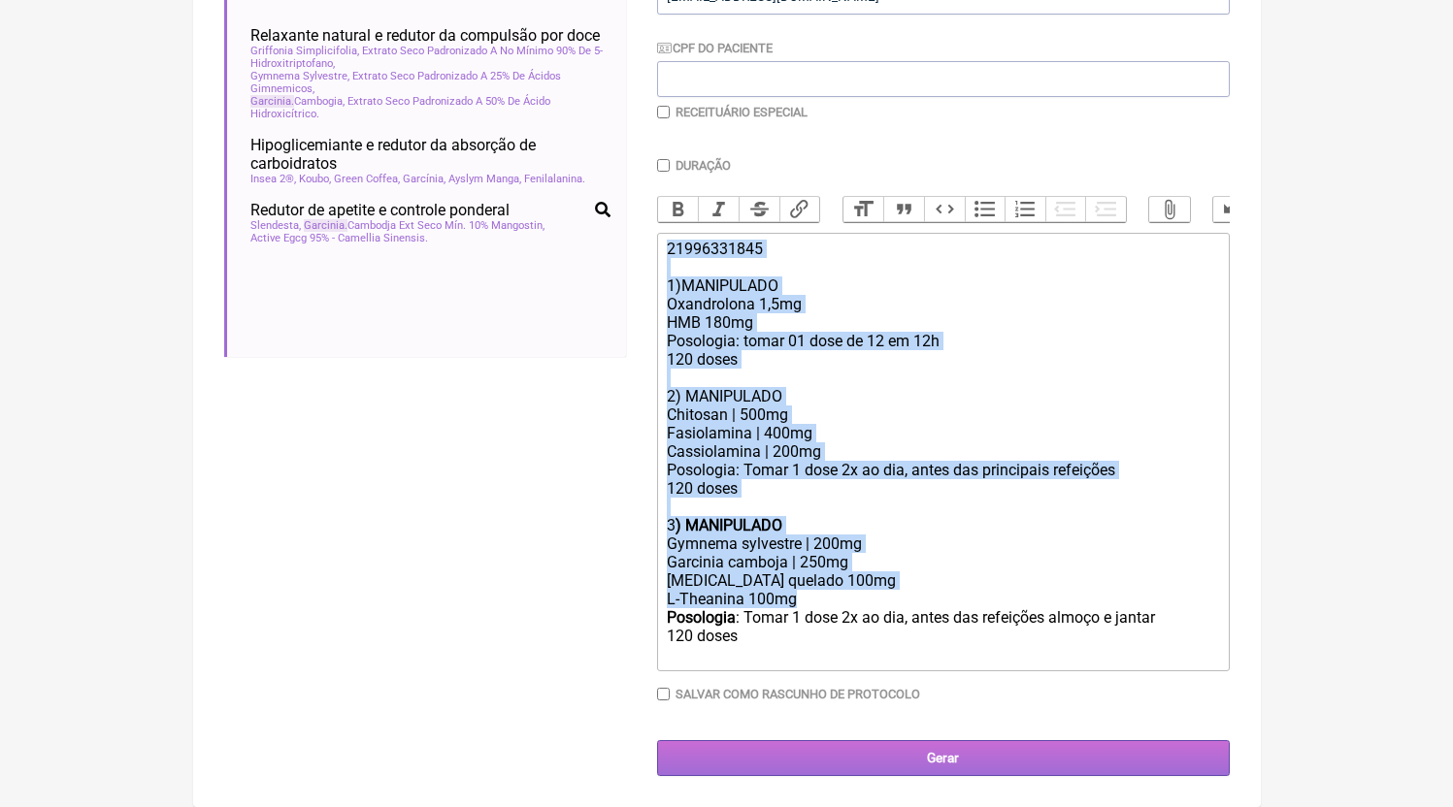
click at [954, 776] on div "Gerar" at bounding box center [943, 759] width 573 height 36
click at [876, 751] on input "Gerar" at bounding box center [943, 759] width 573 height 36
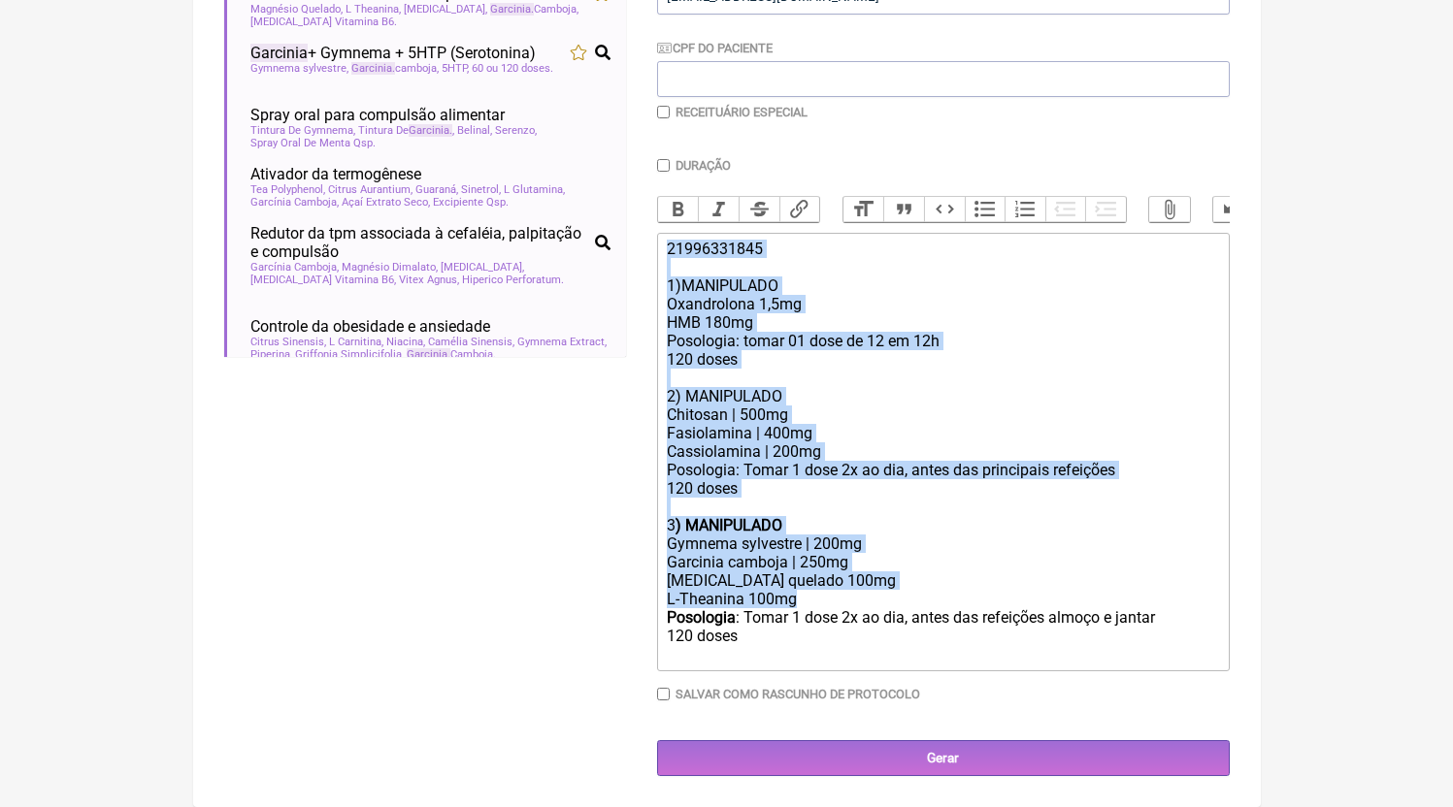
scroll to position [0, 0]
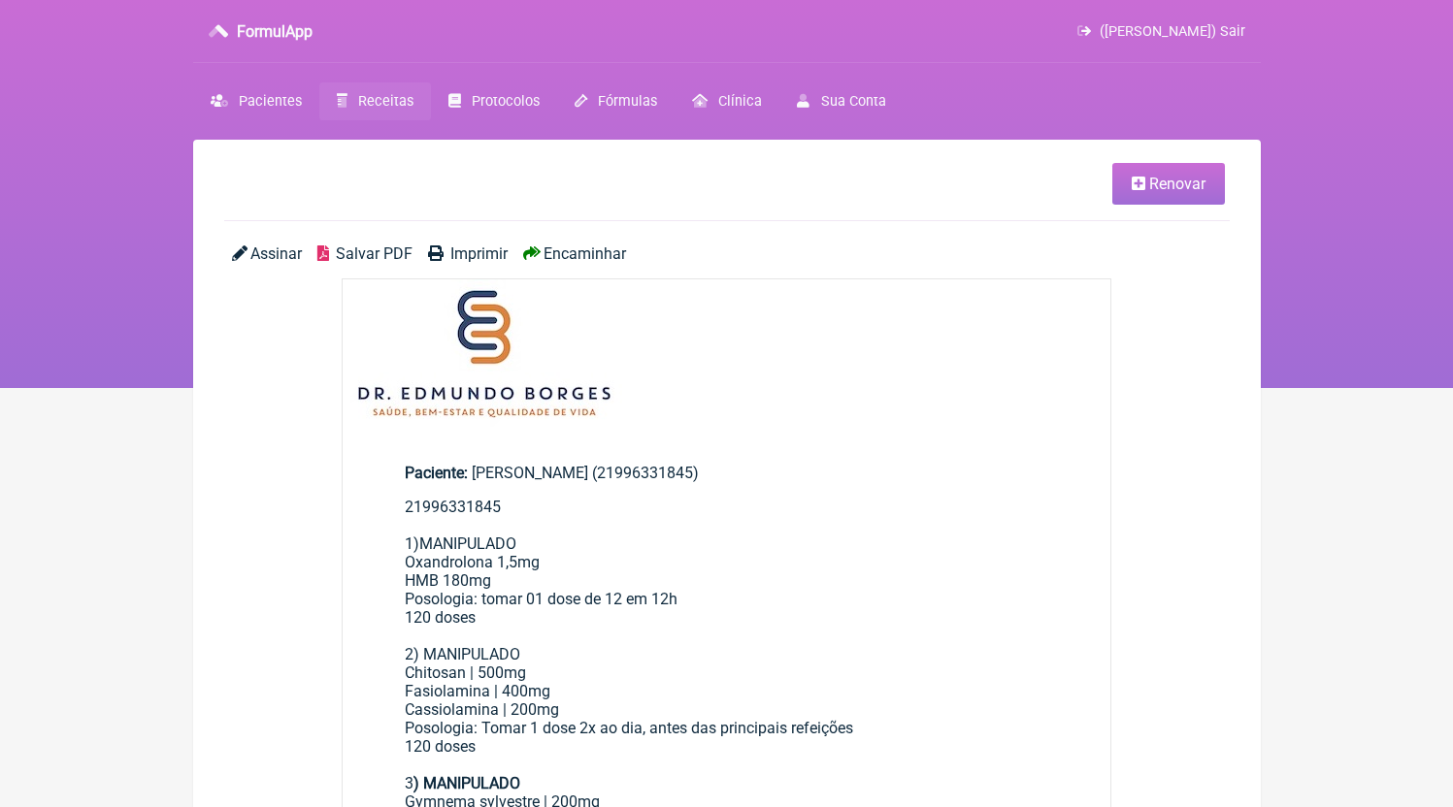
click at [346, 101] on icon at bounding box center [342, 101] width 11 height 14
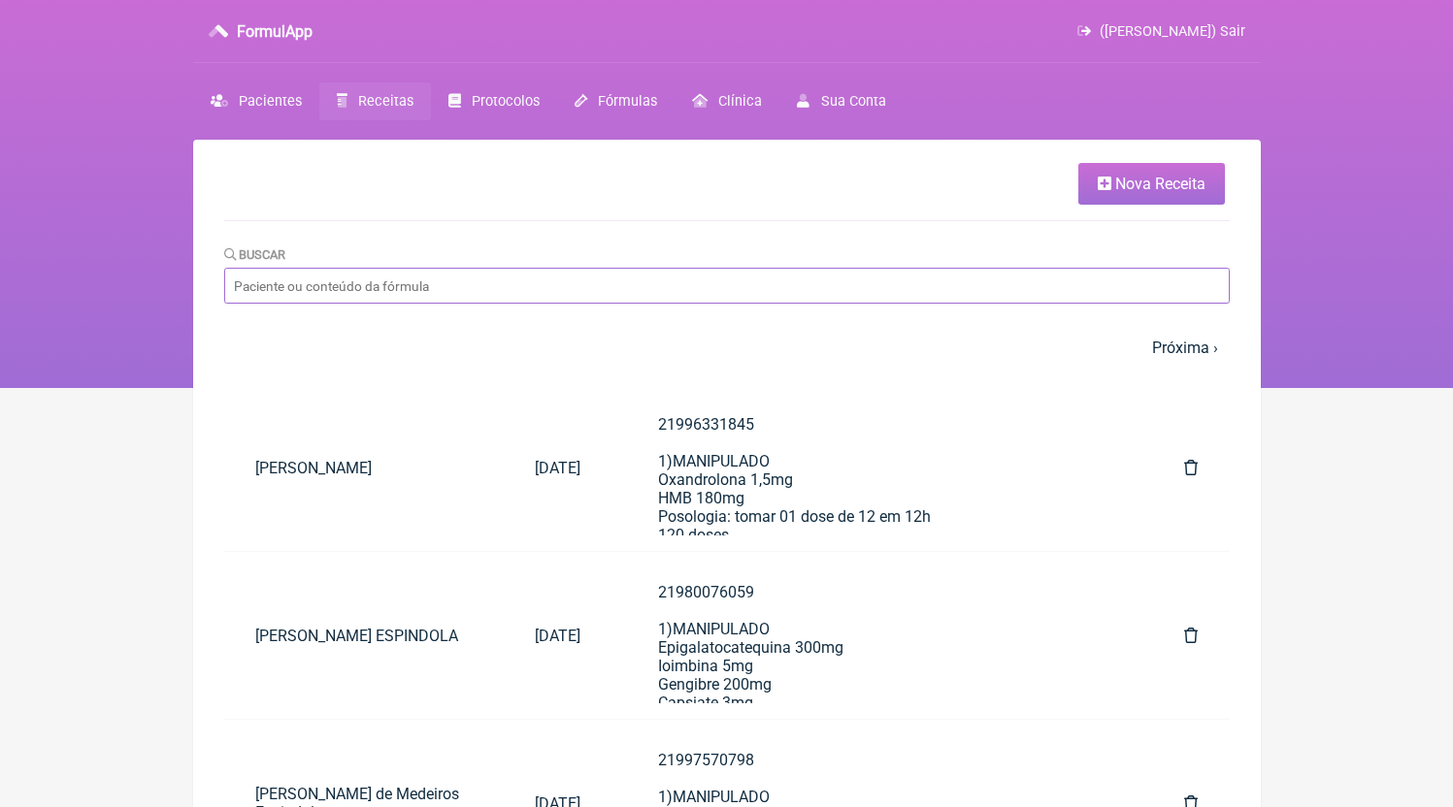
click at [827, 285] on input "Buscar" at bounding box center [726, 286] width 1005 height 36
type input "CARLOS ALBERTO NEVE"
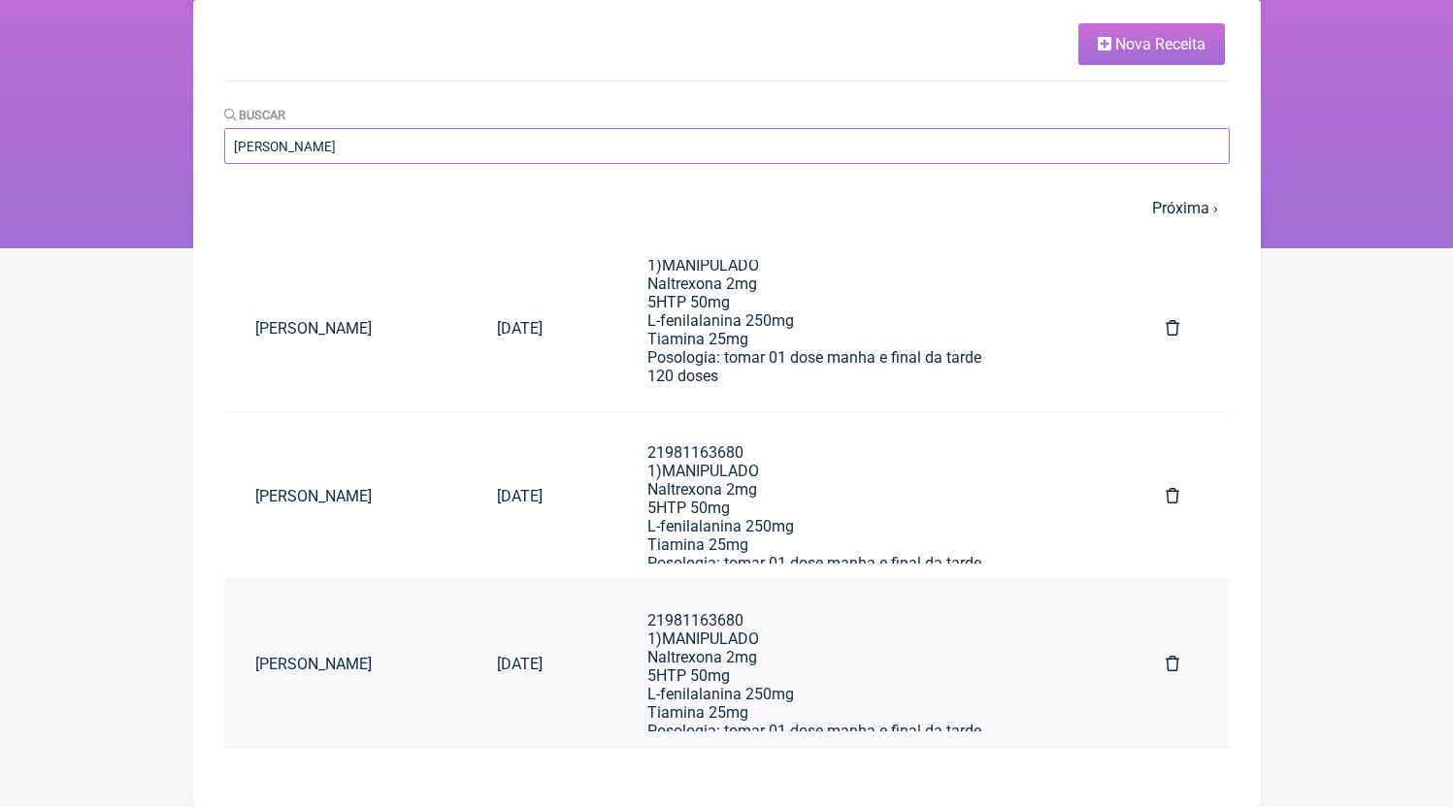
scroll to position [128, 0]
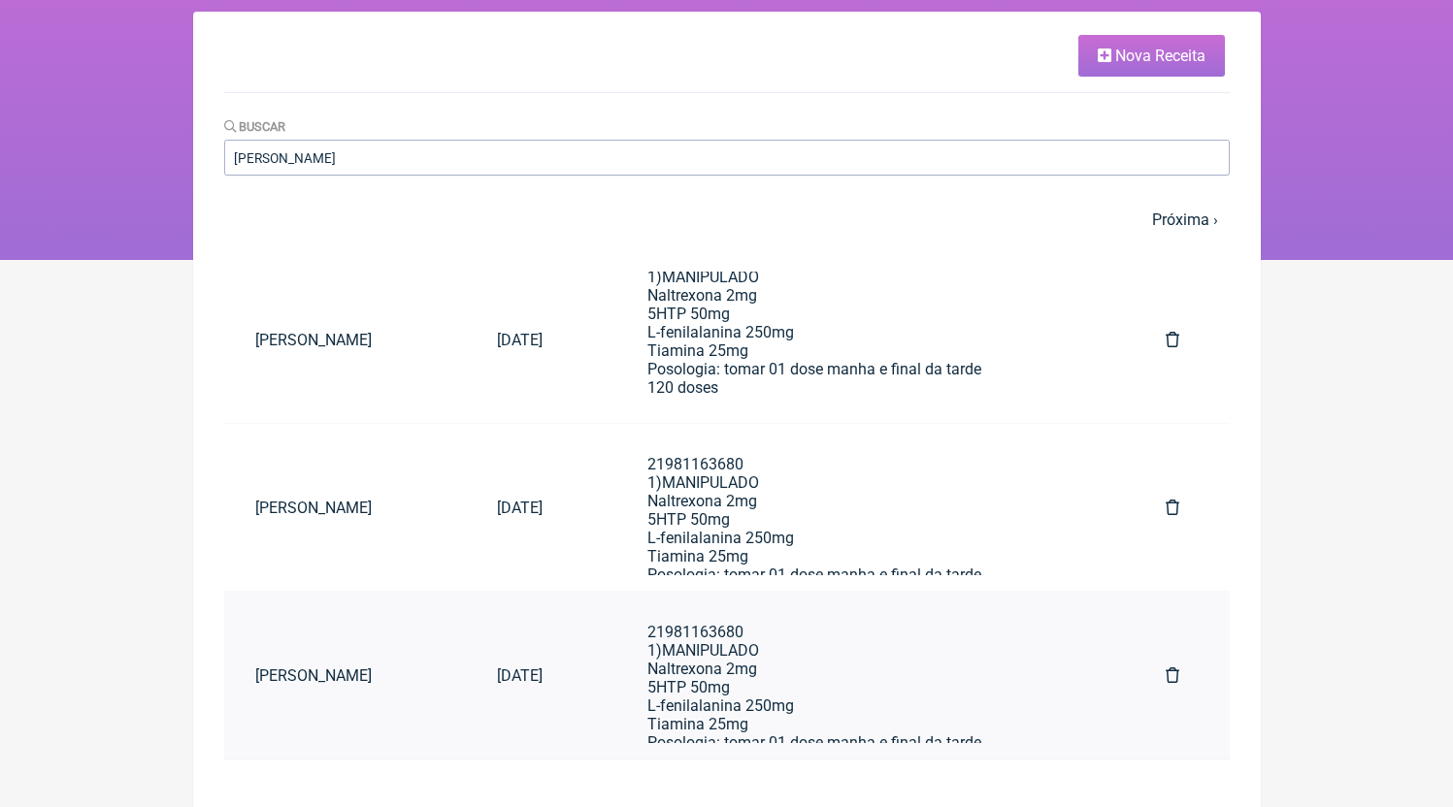
click at [817, 688] on div "21981163680 1)MANIPULADO Naltrexona 2mg 5HTP 50mg L-fenilalanina 250mg Tiamina …" at bounding box center [867, 761] width 441 height 277
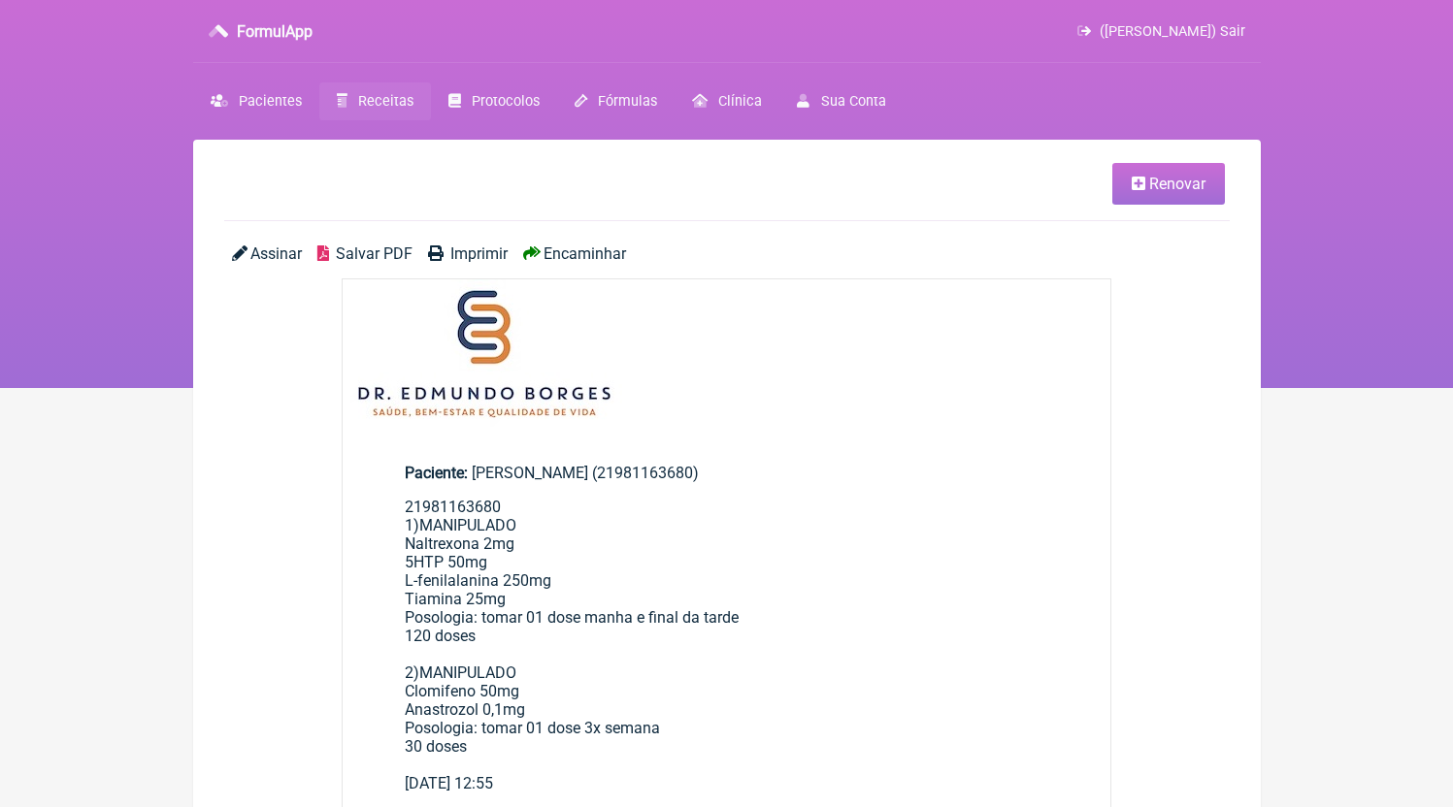
click at [1183, 176] on span "Renovar" at bounding box center [1177, 184] width 56 height 18
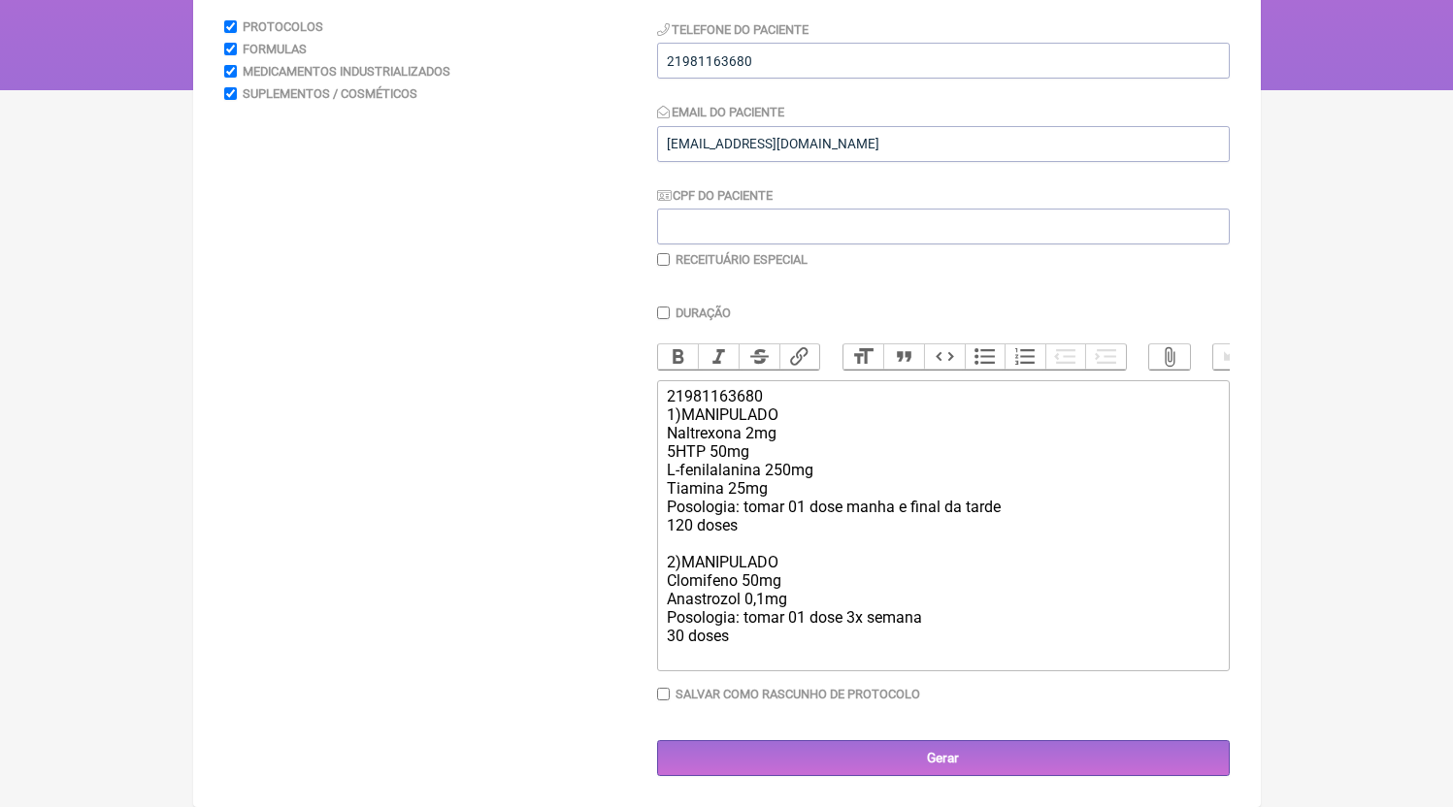
scroll to position [318, 0]
click at [845, 565] on div "21981163680 1)MANIPULADO Naltrexona 2mg 5HTP 50mg L-fenilalanina 250mg Tiamina …" at bounding box center [942, 525] width 551 height 277
type trix-editor "<div>21981163680<br>1)MANIPULADO<br>Naltrexona 2mg<br>5HTP 50mg<br>L-fenilalani…"
